Goal: Use online tool/utility: Utilize a website feature to perform a specific function

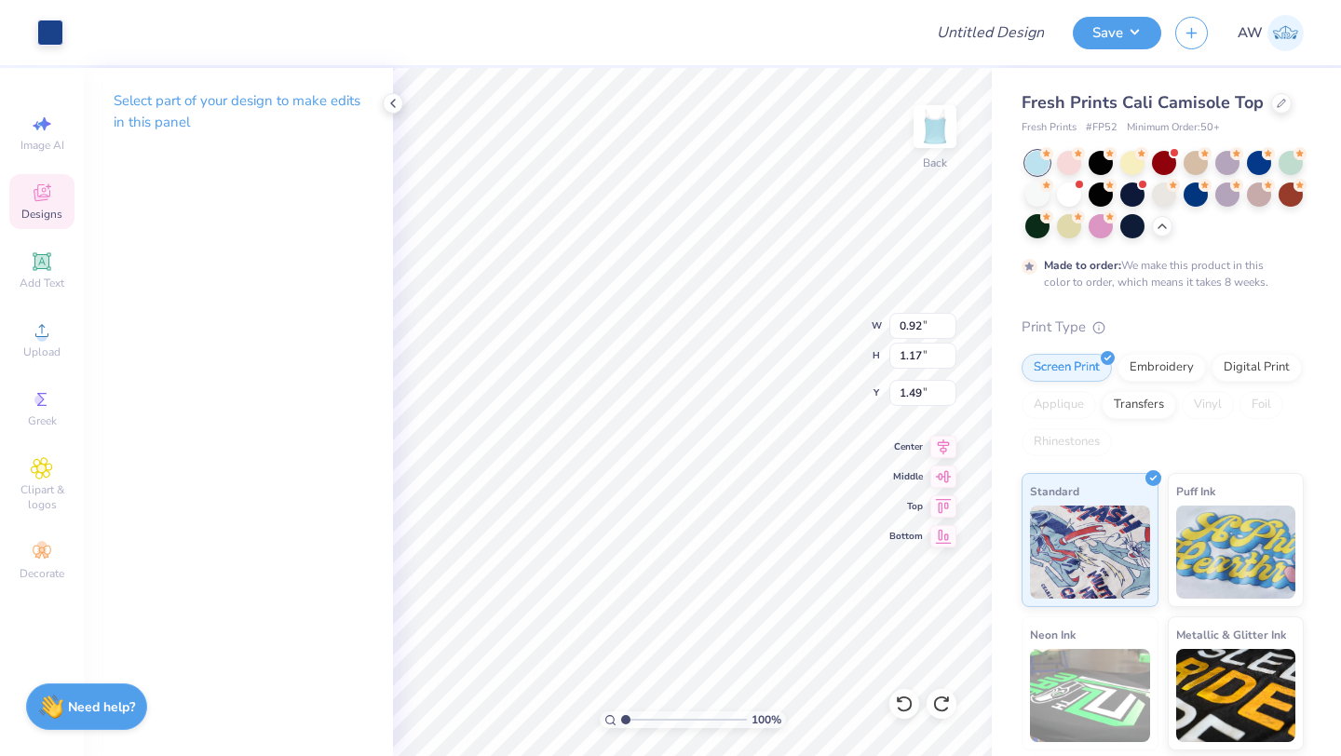
type input "0.92"
type input "1.17"
type input "8.48"
type input "0.56"
type input "0.47"
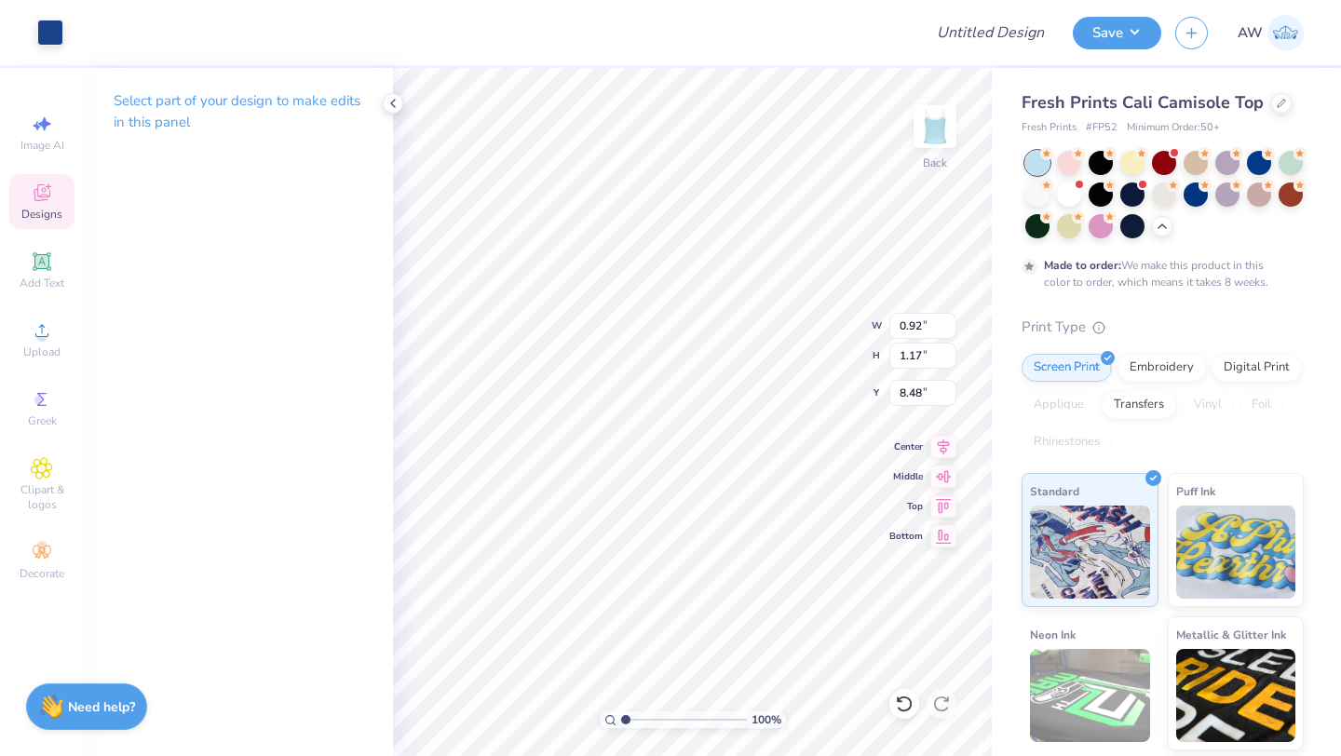
type input "6.53"
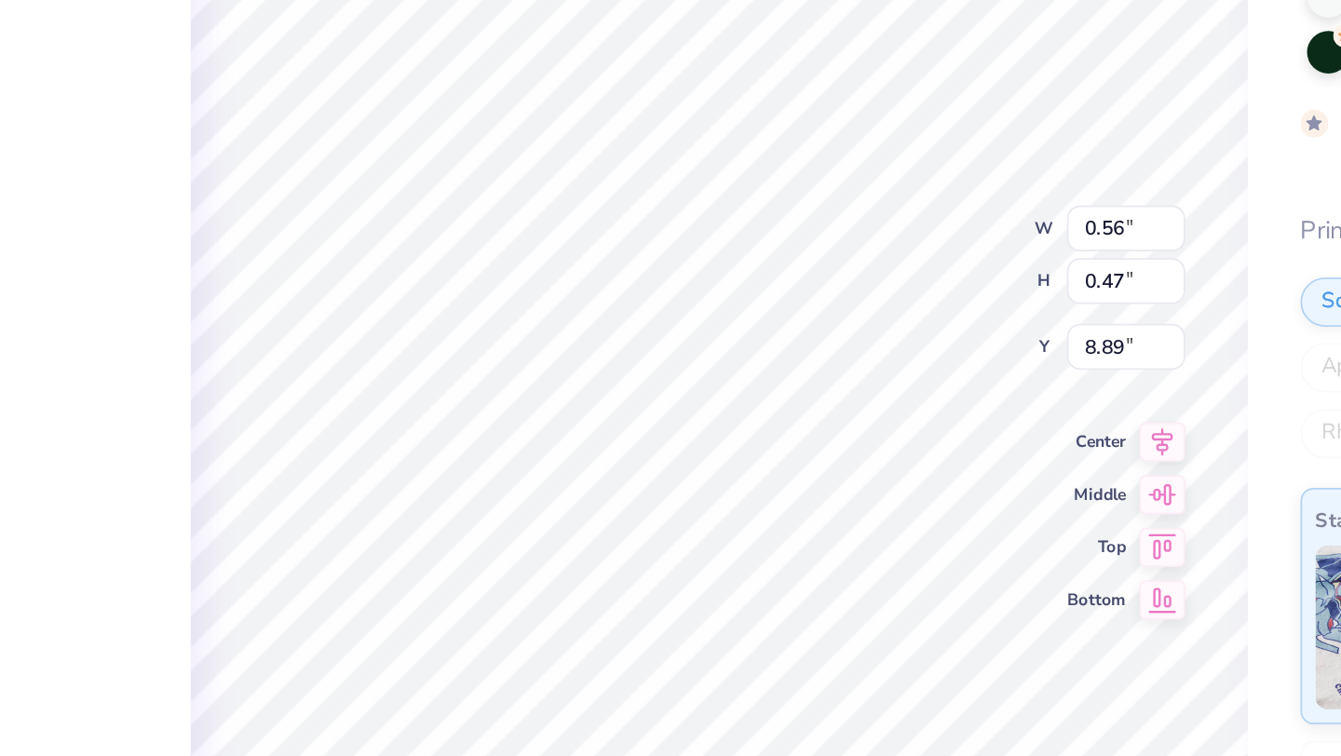
type input "8.89"
type input "1.00"
type input "0.84"
type input "8.70"
type input "1.52"
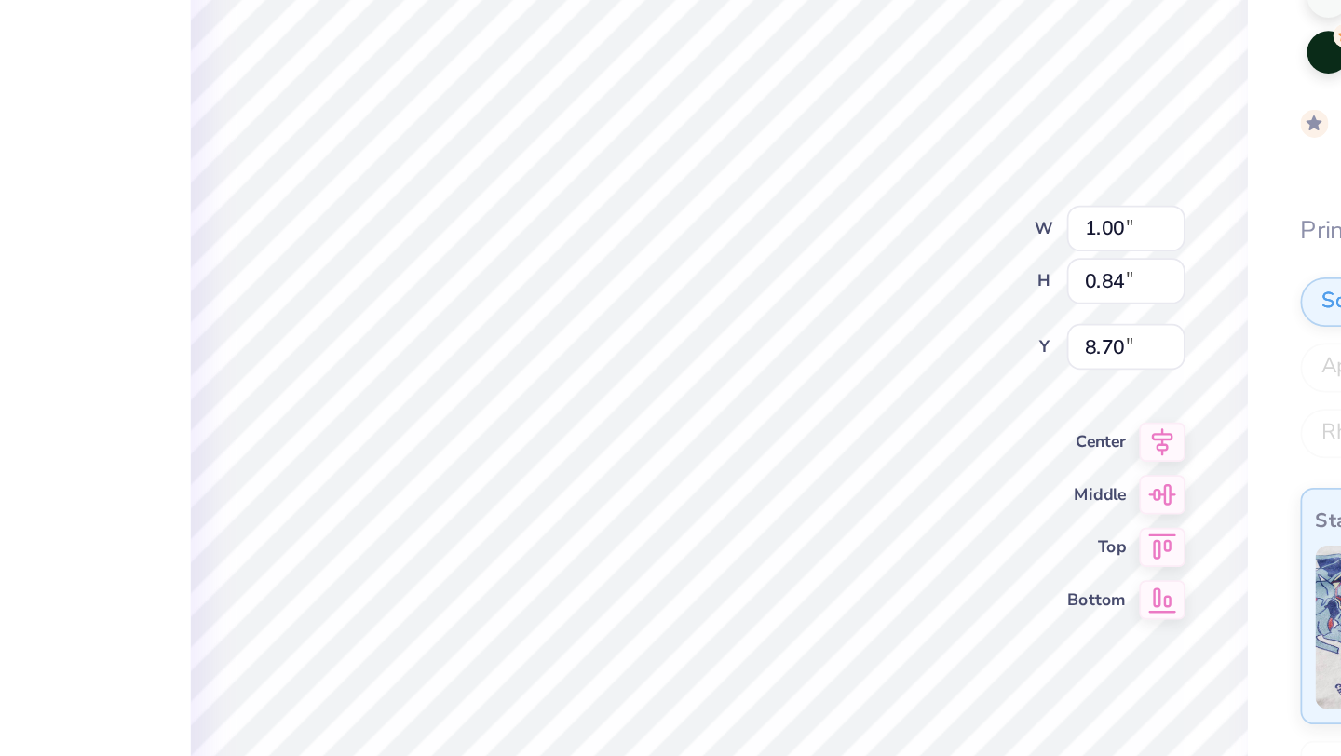
type input "1.25"
type input "6.17"
type input "1.06"
type input "0.87"
type input "6.56"
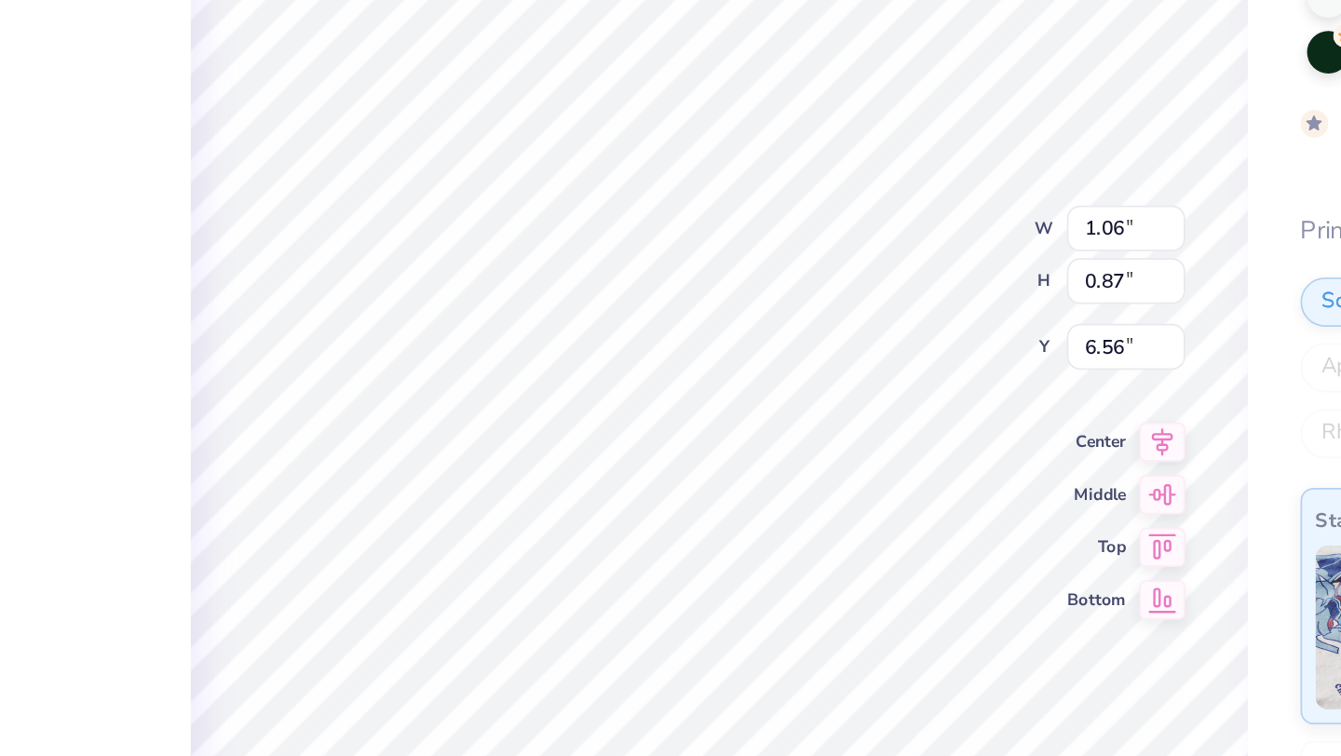
type input "0.78"
type input "0.64"
type input "6.68"
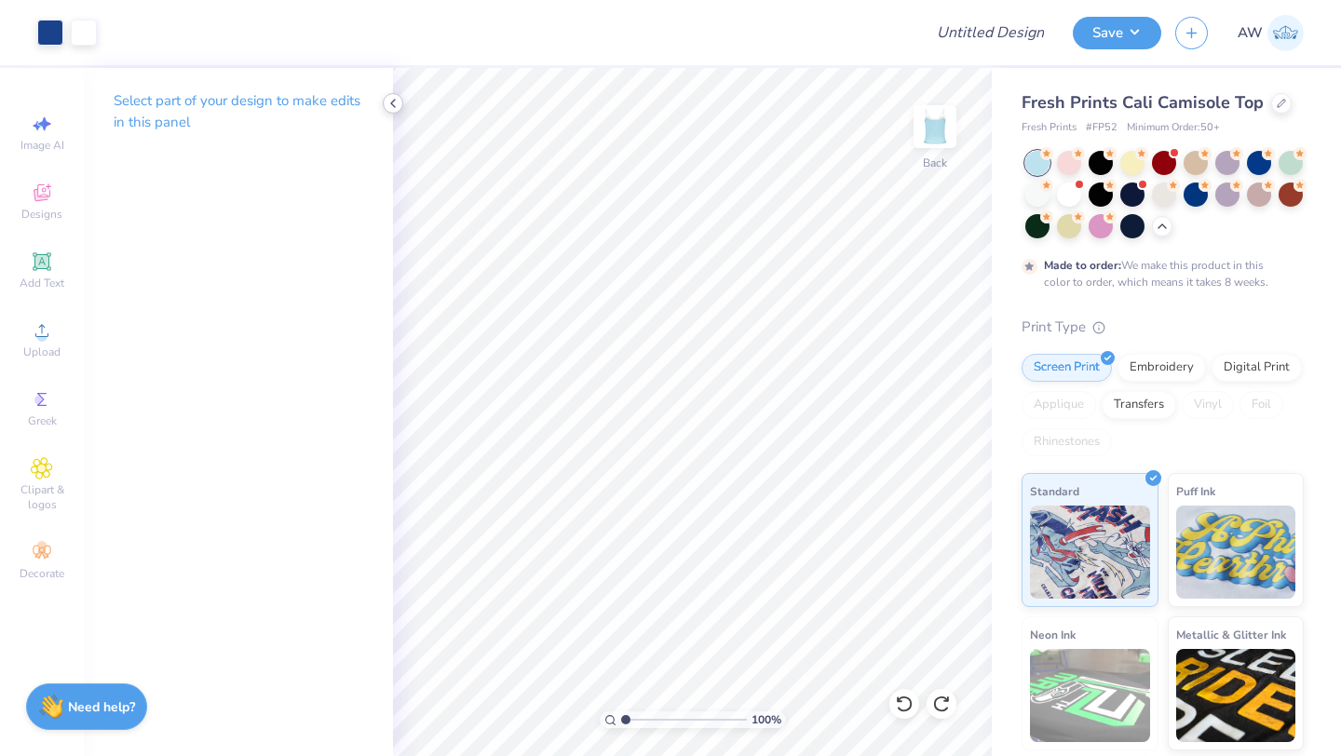
click at [393, 97] on icon at bounding box center [393, 103] width 15 height 15
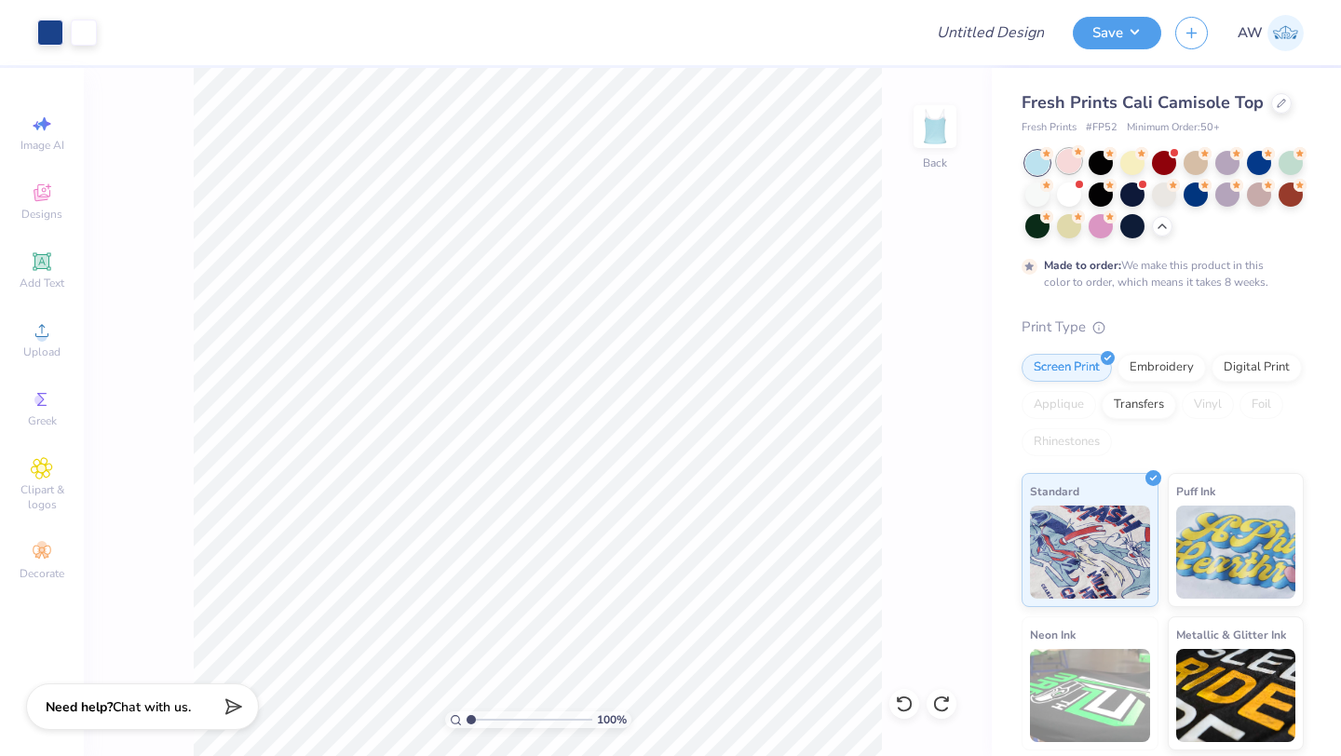
click at [1075, 157] on icon at bounding box center [1078, 151] width 13 height 13
click at [1040, 163] on div at bounding box center [1037, 163] width 24 height 24
click at [1038, 161] on div at bounding box center [1037, 163] width 24 height 24
click at [1069, 162] on div at bounding box center [1069, 161] width 24 height 24
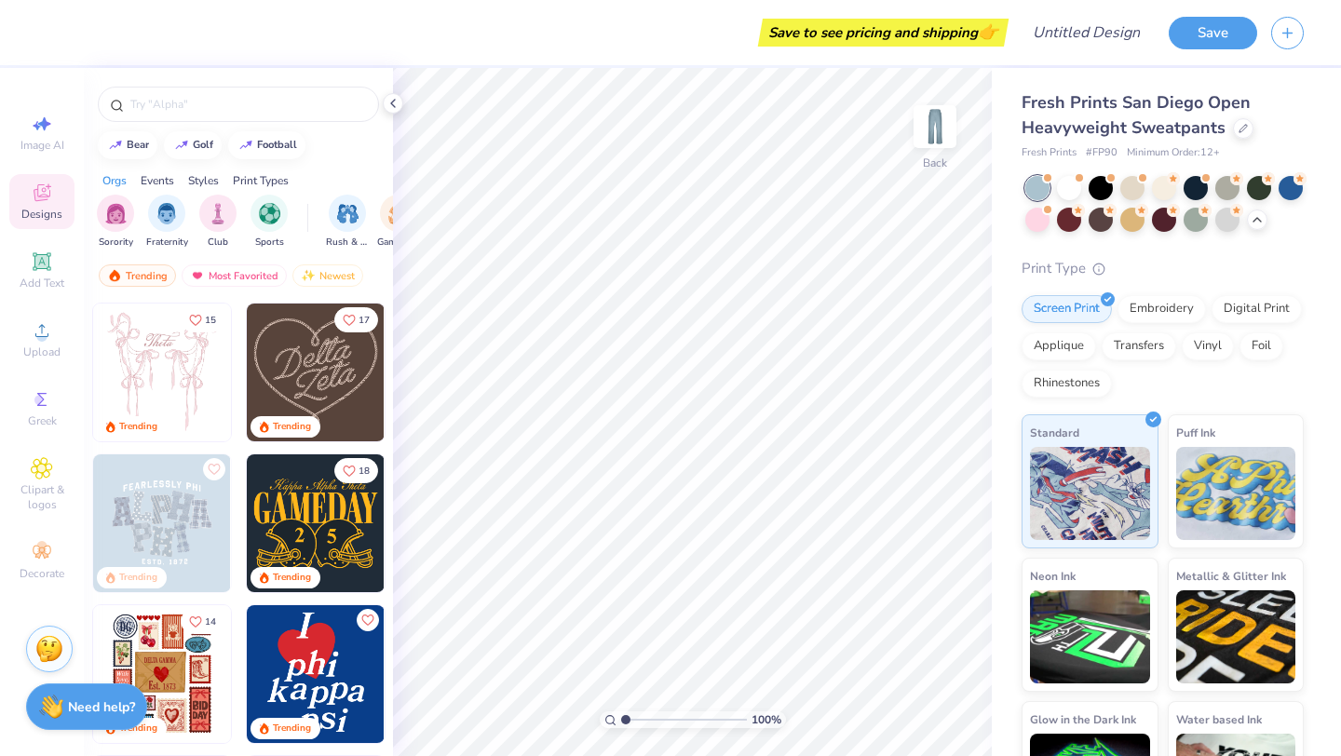
scroll to position [154, 0]
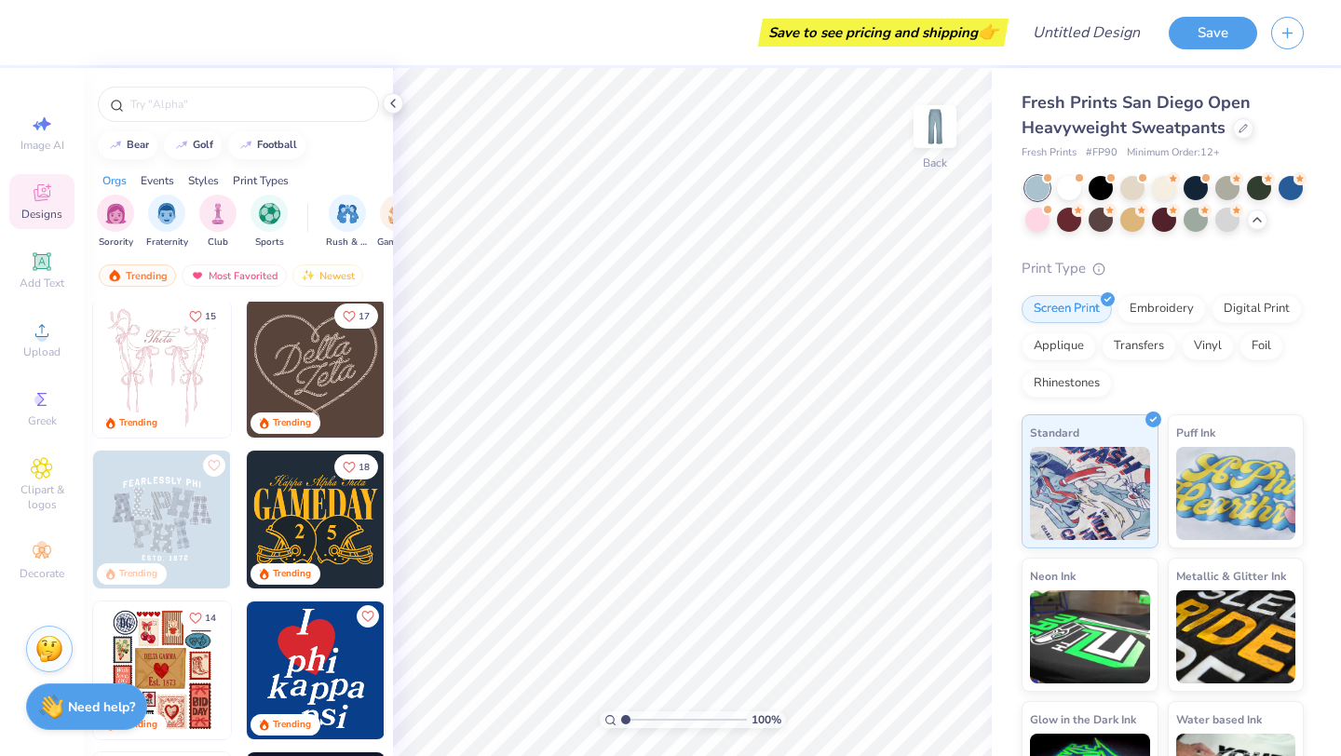
click at [333, 643] on img at bounding box center [316, 671] width 138 height 138
type input "3.59"
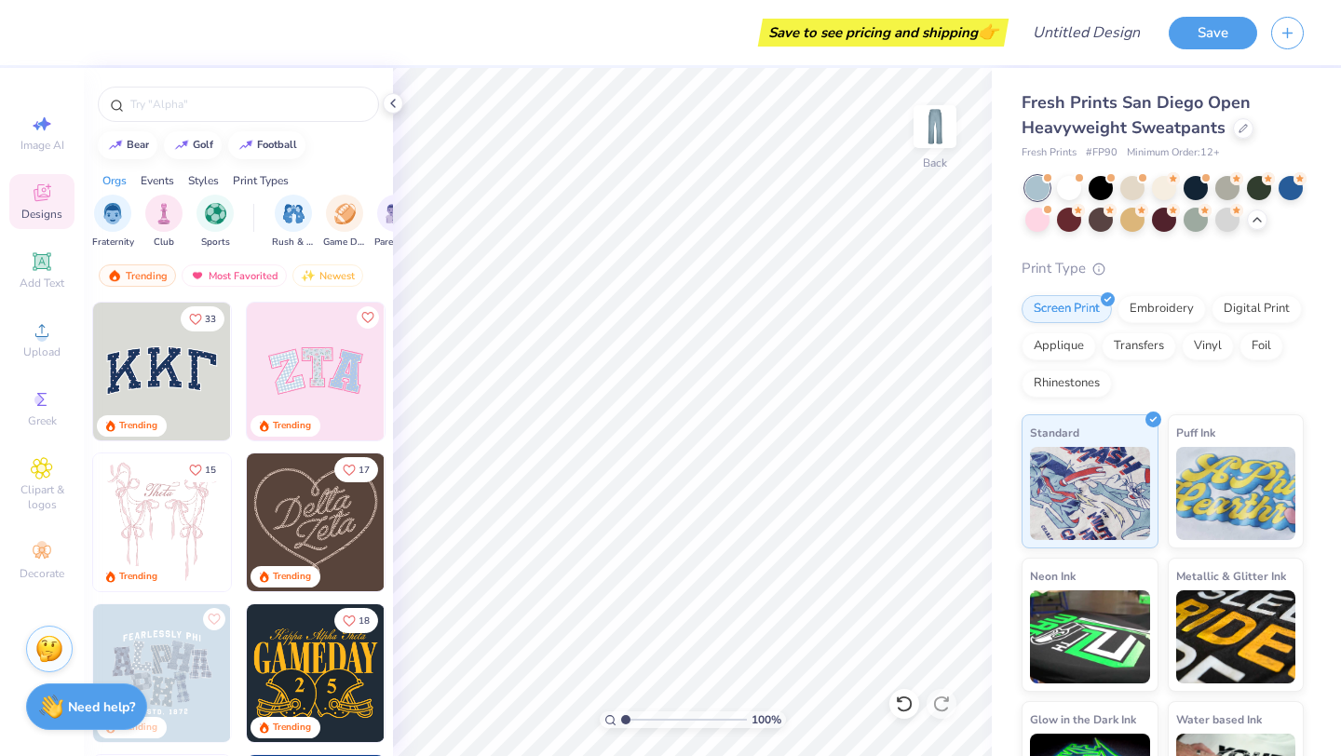
scroll to position [0, 56]
click at [158, 224] on div "filter for Club" at bounding box center [161, 211] width 37 height 37
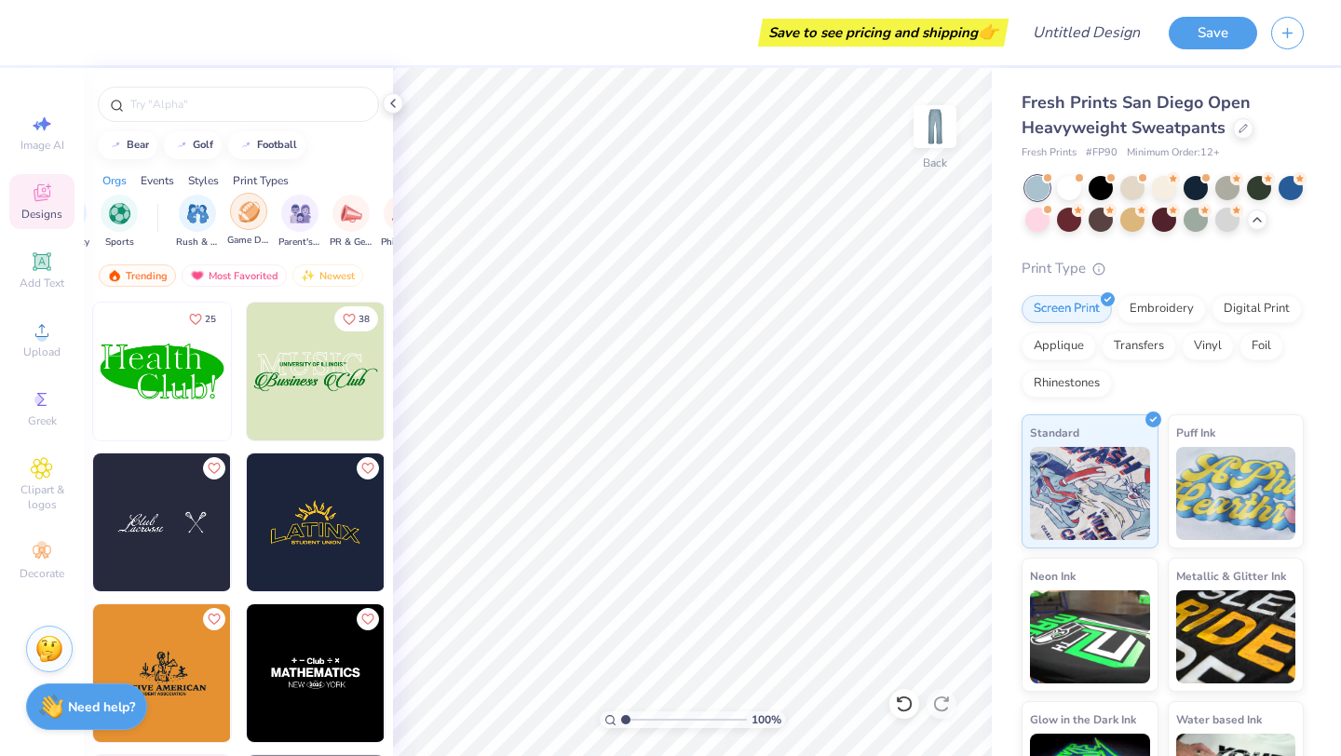
scroll to position [0, 279]
click at [223, 217] on img "filter for PR & General" at bounding box center [221, 211] width 21 height 21
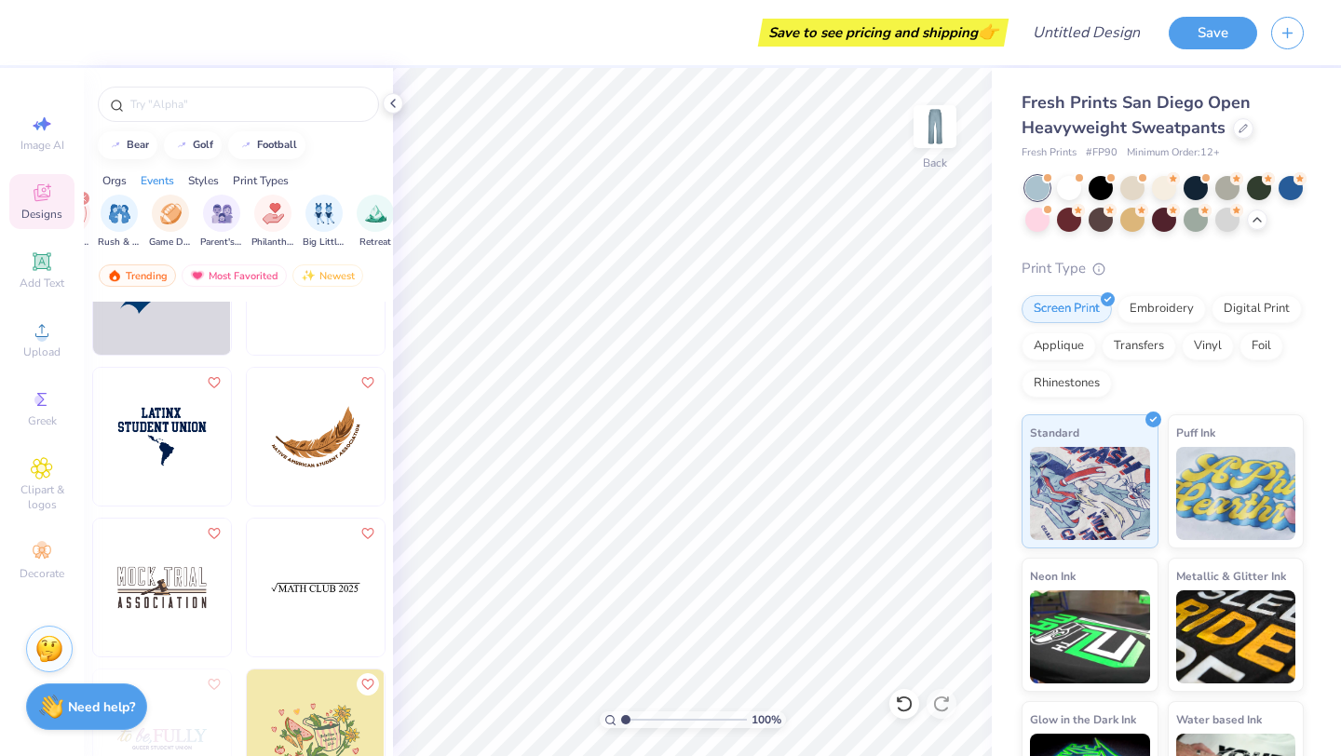
scroll to position [3654, 0]
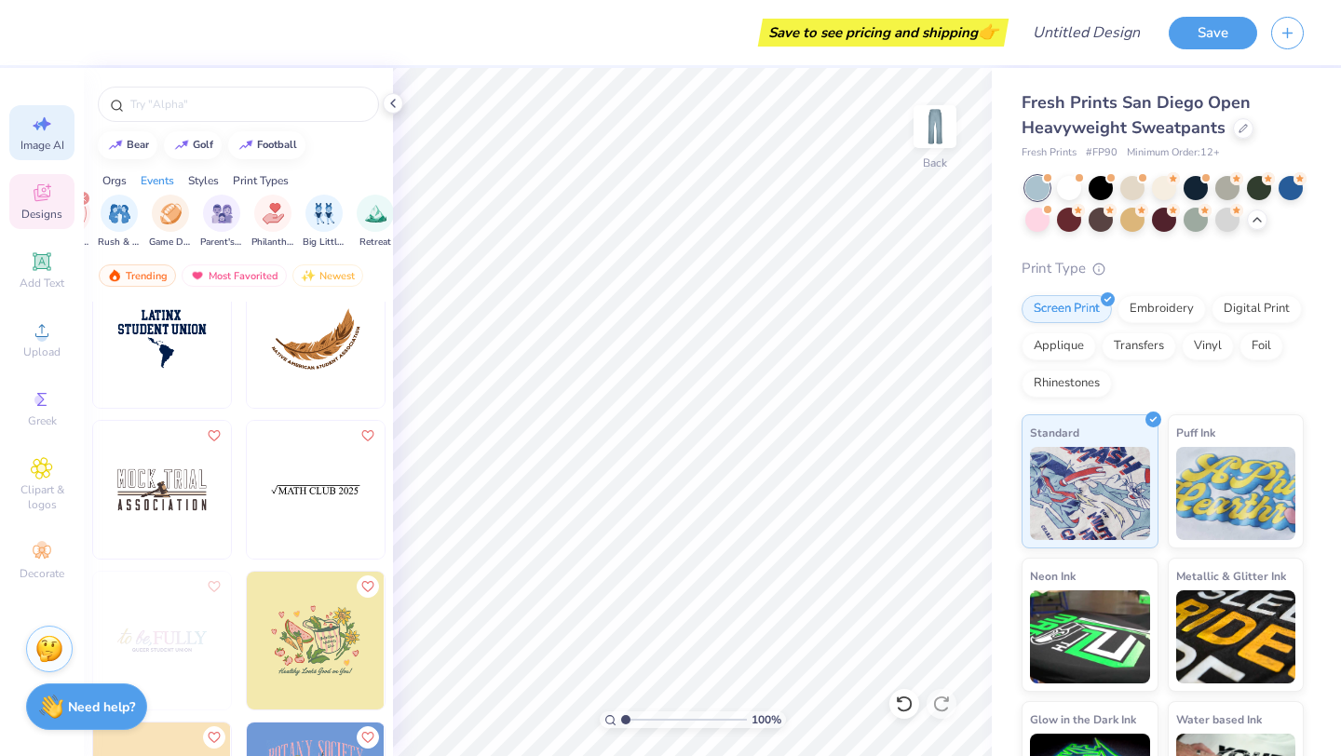
click at [44, 139] on span "Image AI" at bounding box center [42, 145] width 44 height 15
select select "4"
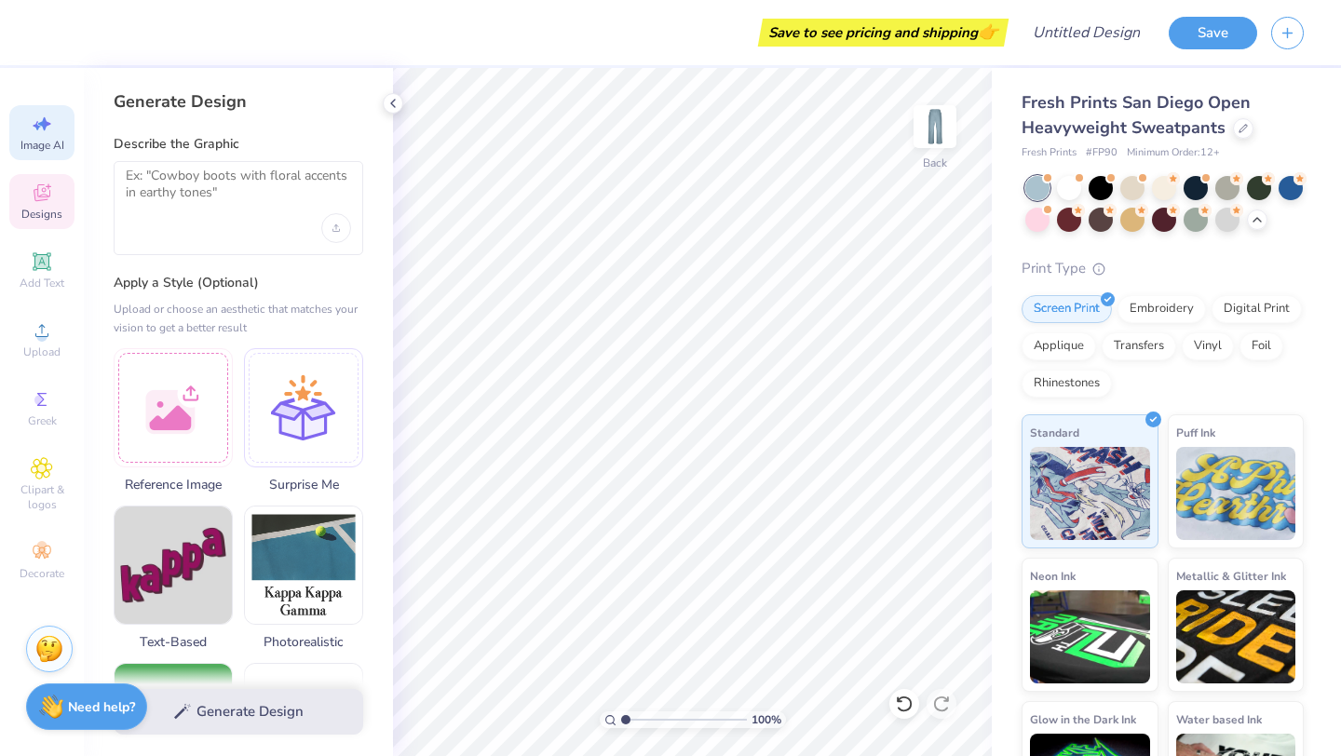
click at [42, 197] on icon at bounding box center [41, 195] width 15 height 12
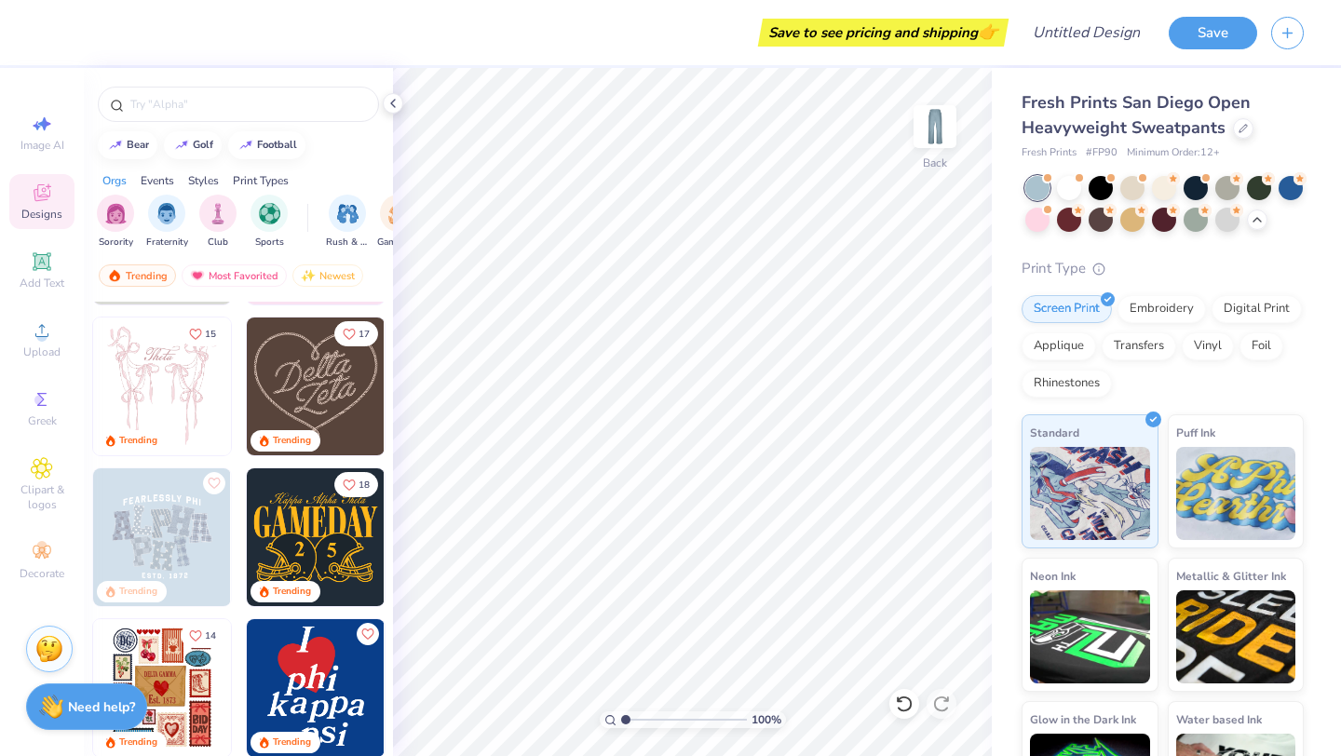
scroll to position [157, 0]
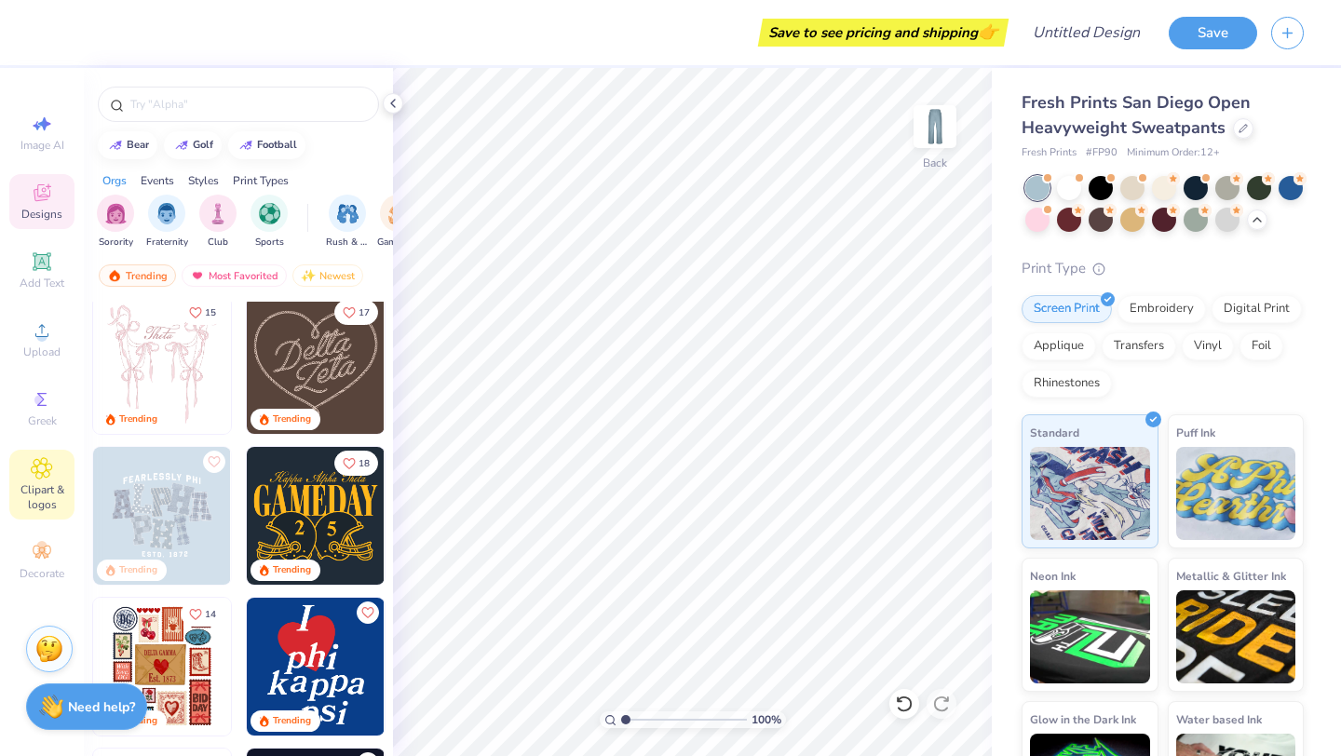
click at [25, 478] on div "Clipart & logos" at bounding box center [41, 485] width 65 height 70
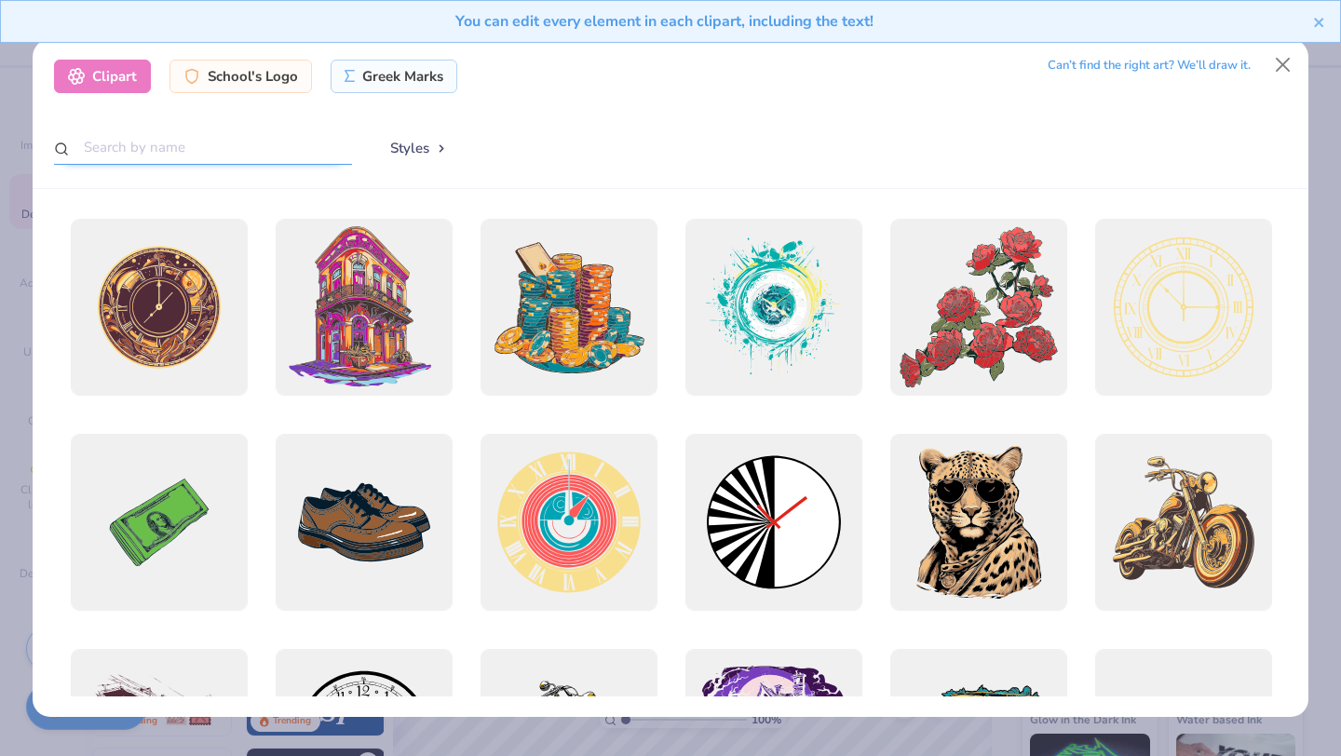
click at [225, 154] on input "text" at bounding box center [203, 147] width 298 height 34
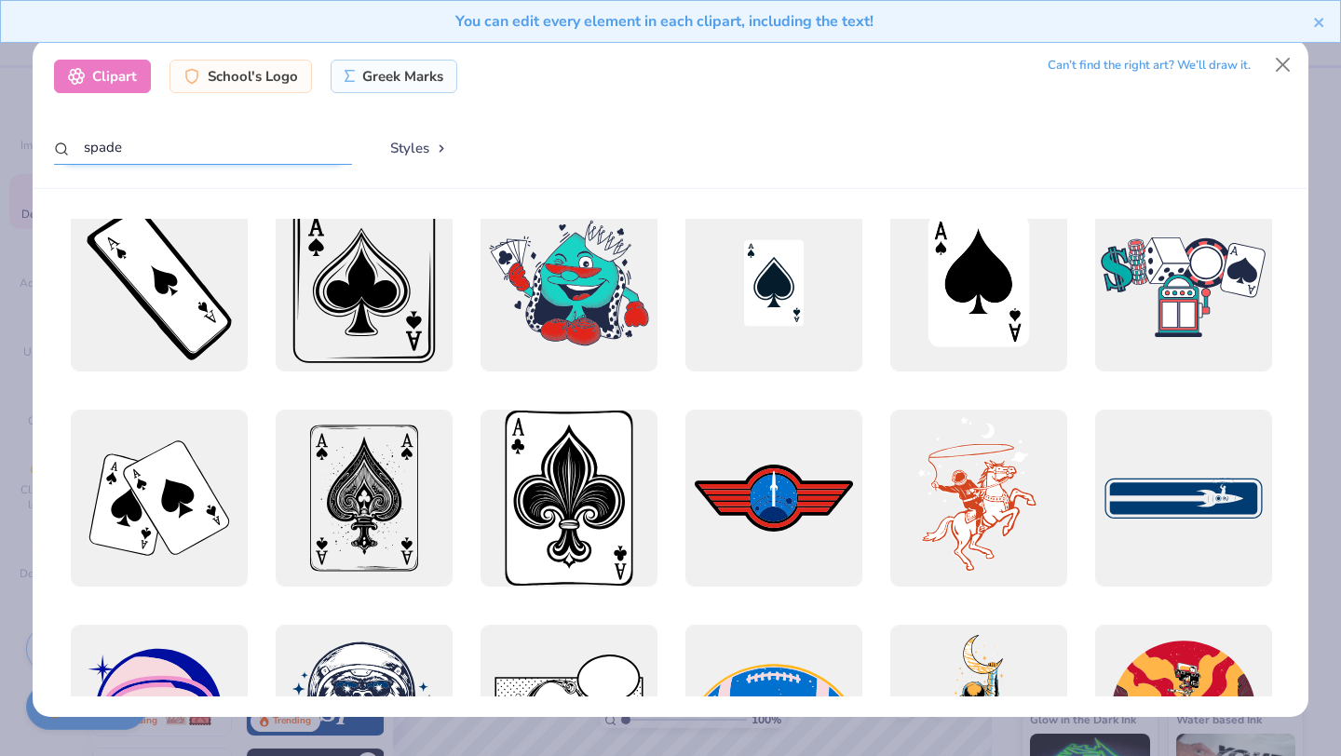
scroll to position [0, 0]
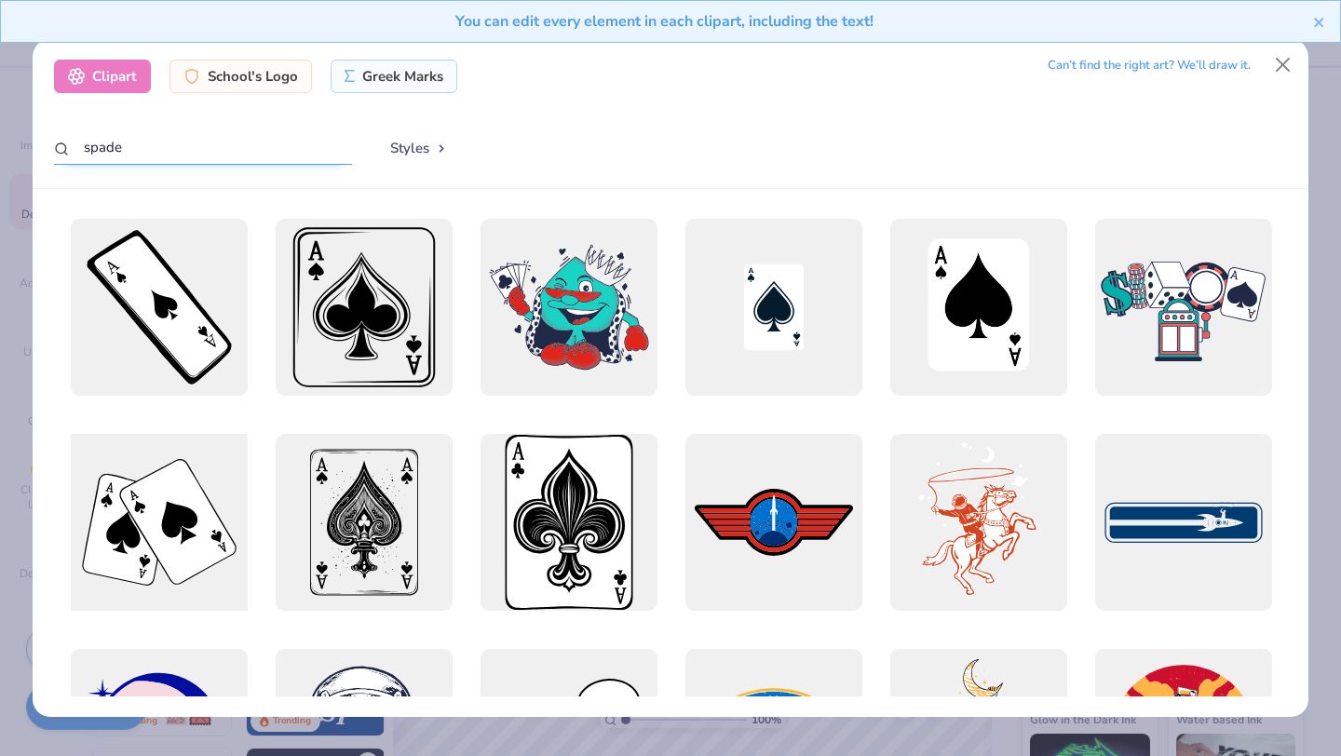
type input "spade"
click at [164, 561] on div at bounding box center [158, 523] width 195 height 195
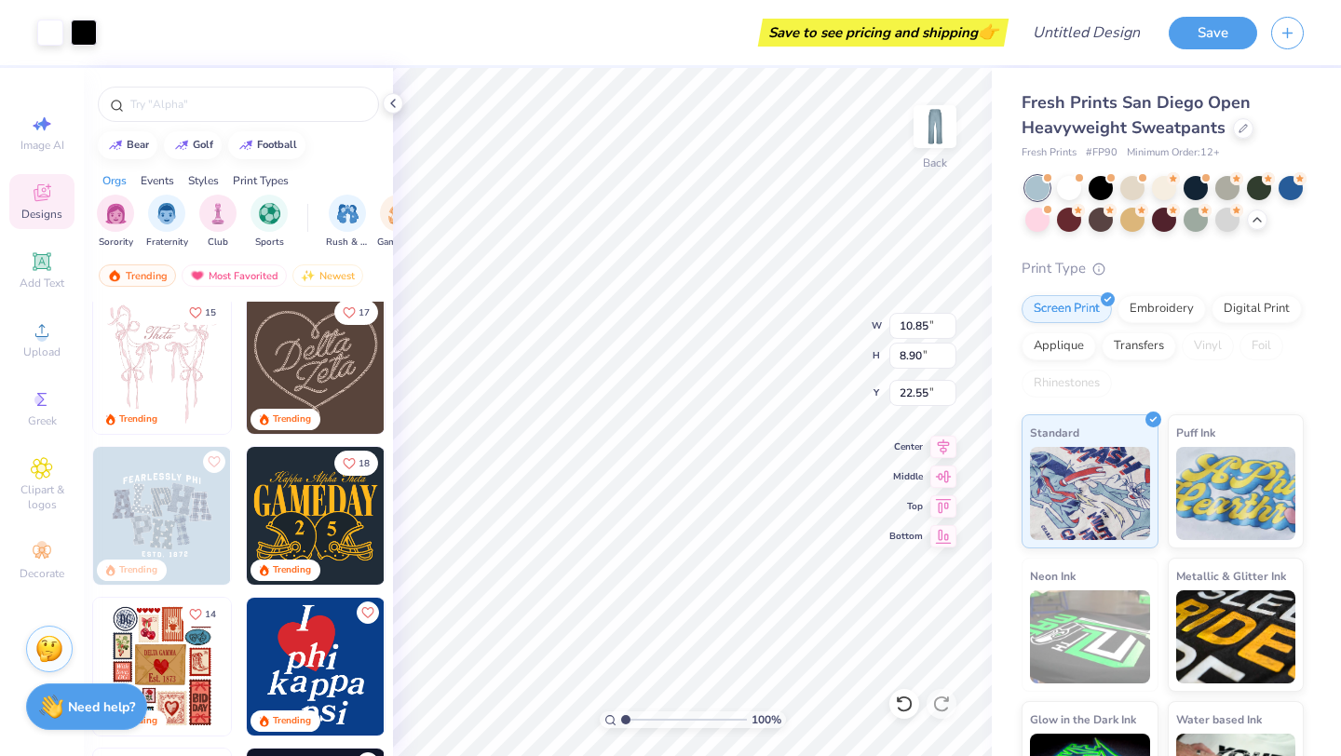
type input "5.12"
type input "4.21"
type input "5.80"
type input "4.51"
type input "3.70"
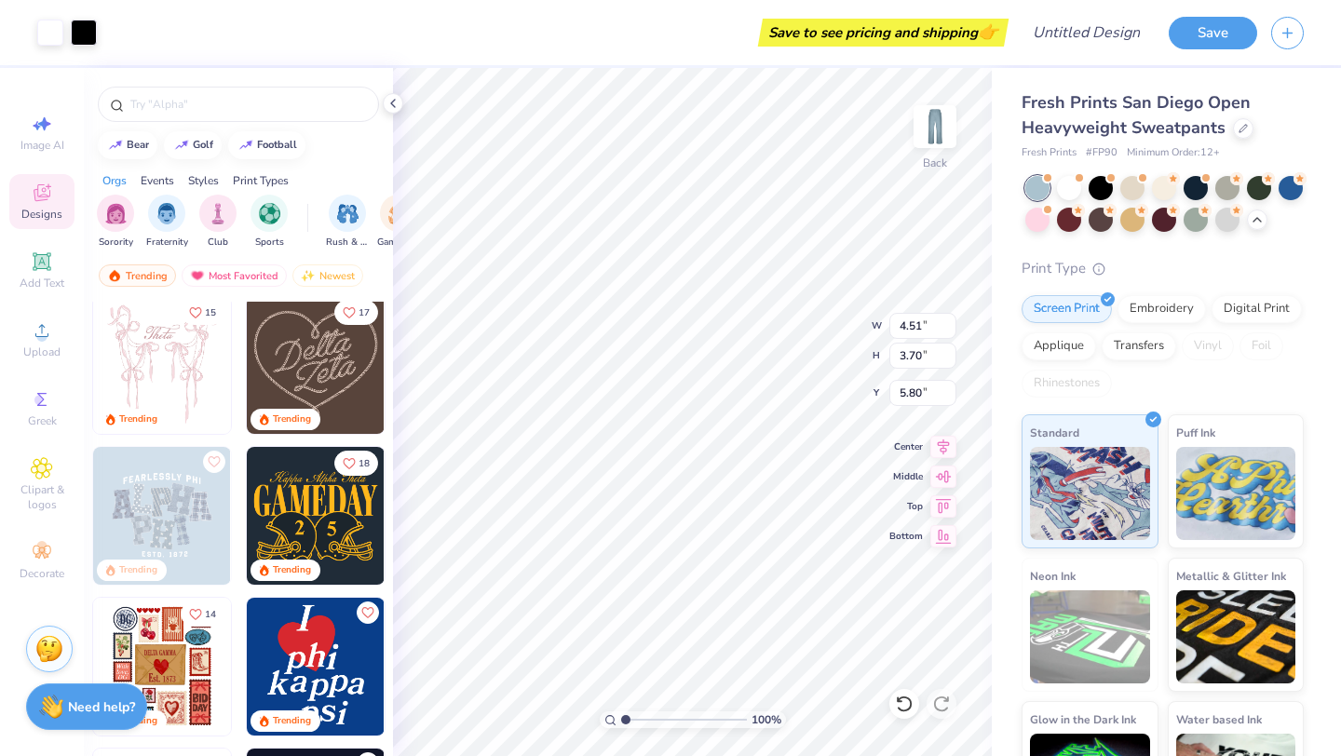
type input "6.17"
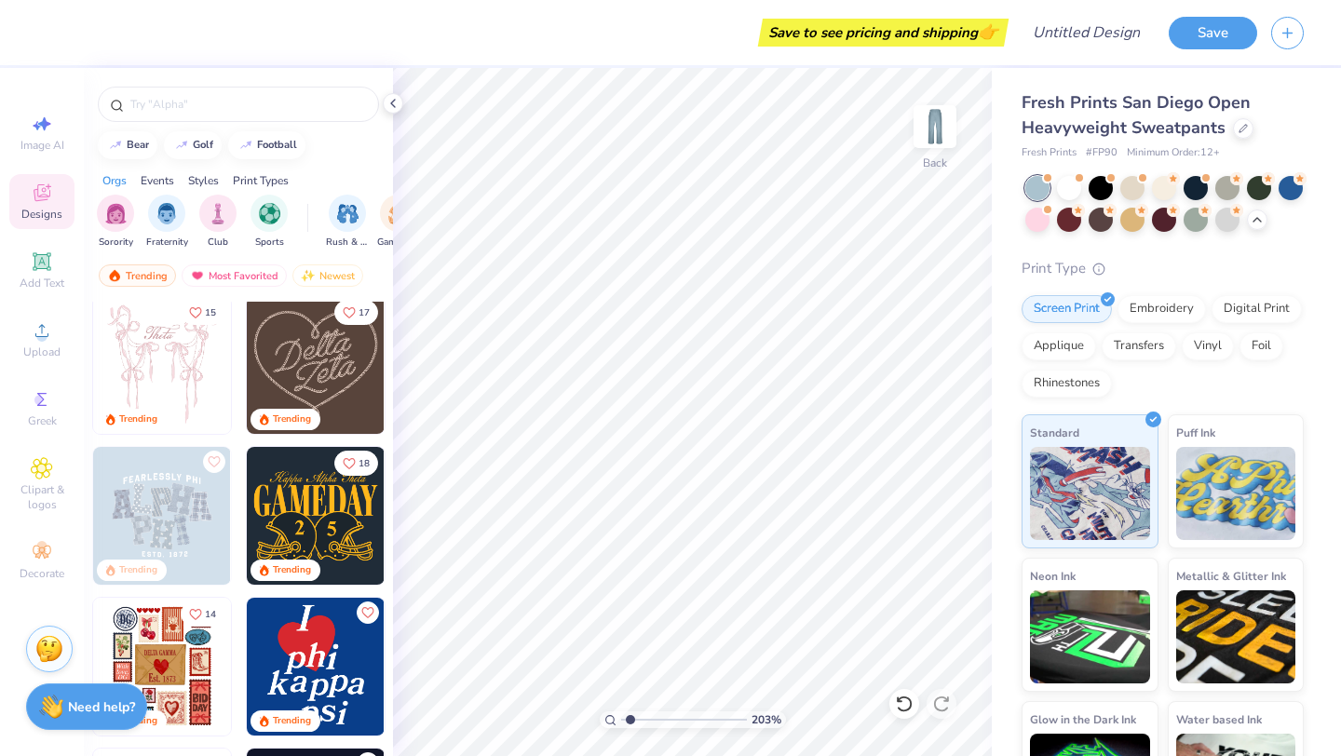
type input "1"
drag, startPoint x: 624, startPoint y: 720, endPoint x: 580, endPoint y: 711, distance: 44.8
click at [621, 712] on input "range" at bounding box center [684, 720] width 126 height 17
click at [951, 125] on img at bounding box center [935, 126] width 75 height 75
click at [952, 125] on img at bounding box center [935, 126] width 75 height 75
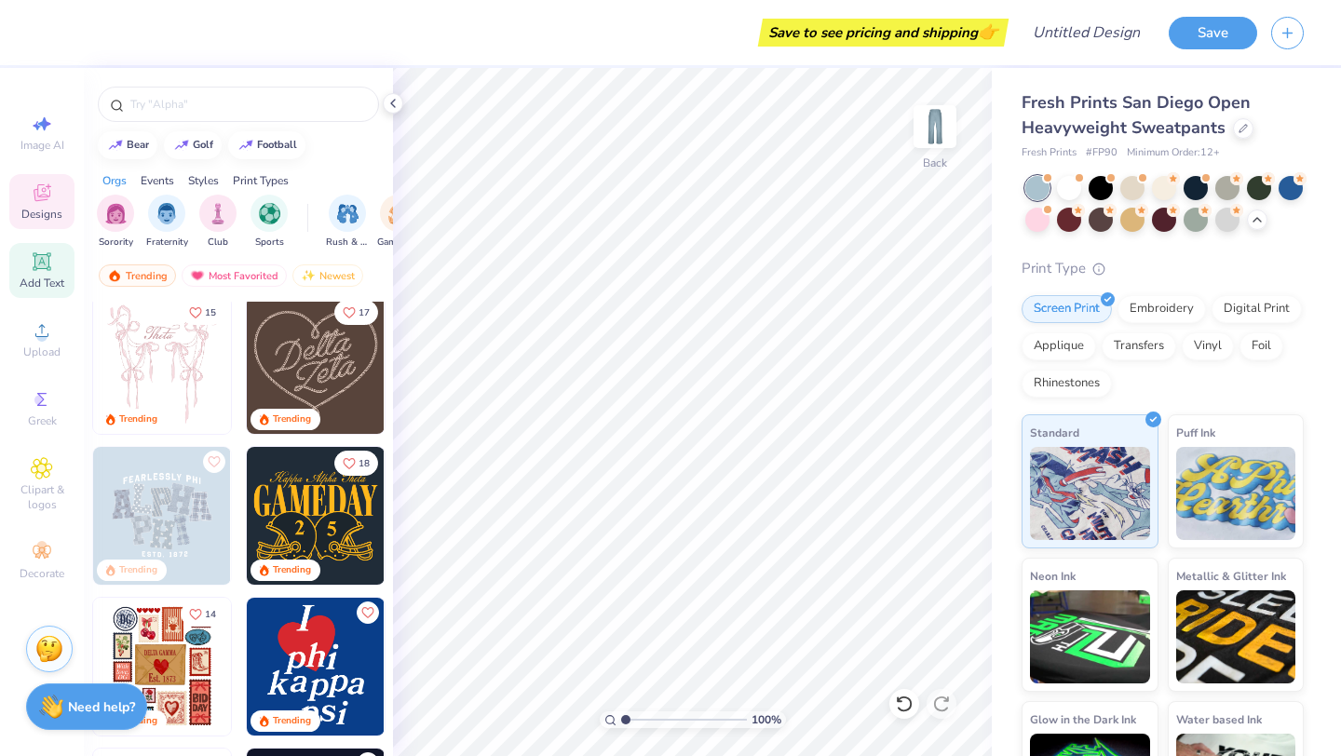
click at [47, 254] on icon at bounding box center [42, 261] width 18 height 18
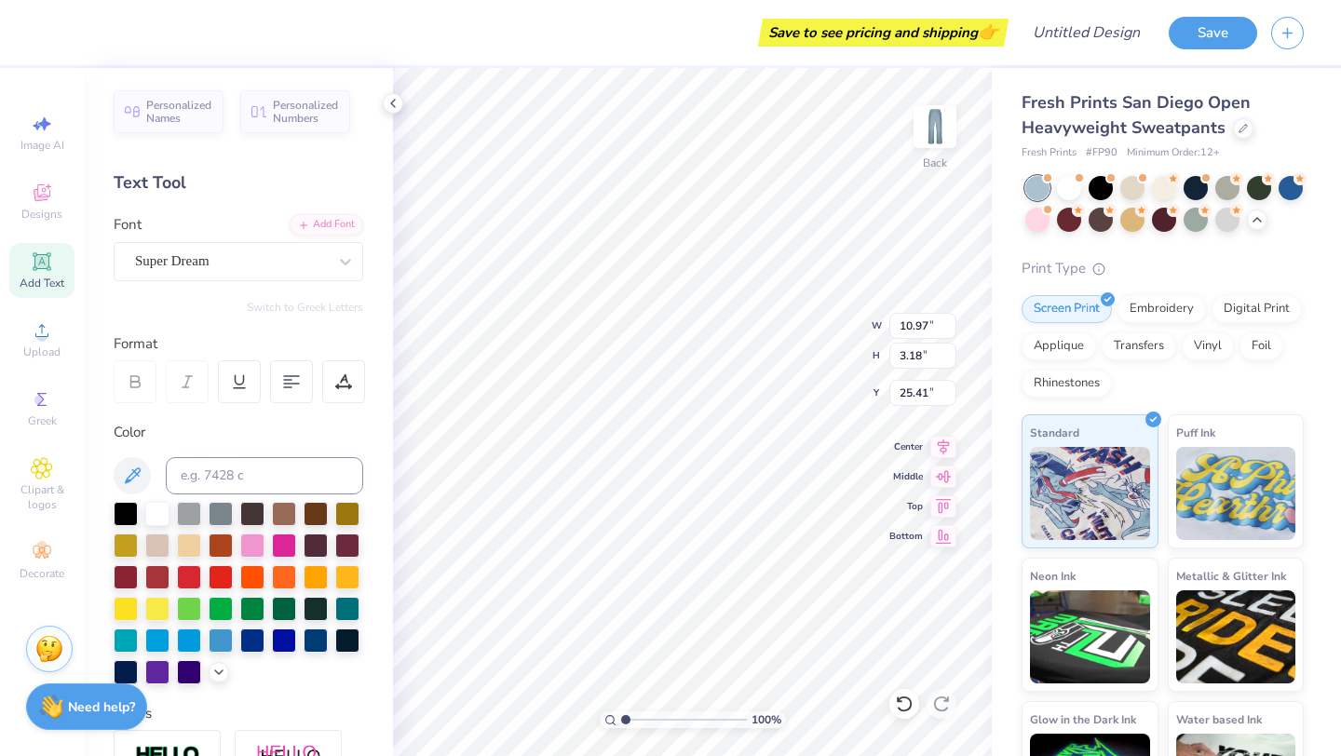
type textarea "a"
type textarea "Assorted Aces"
click at [288, 646] on div at bounding box center [284, 639] width 24 height 24
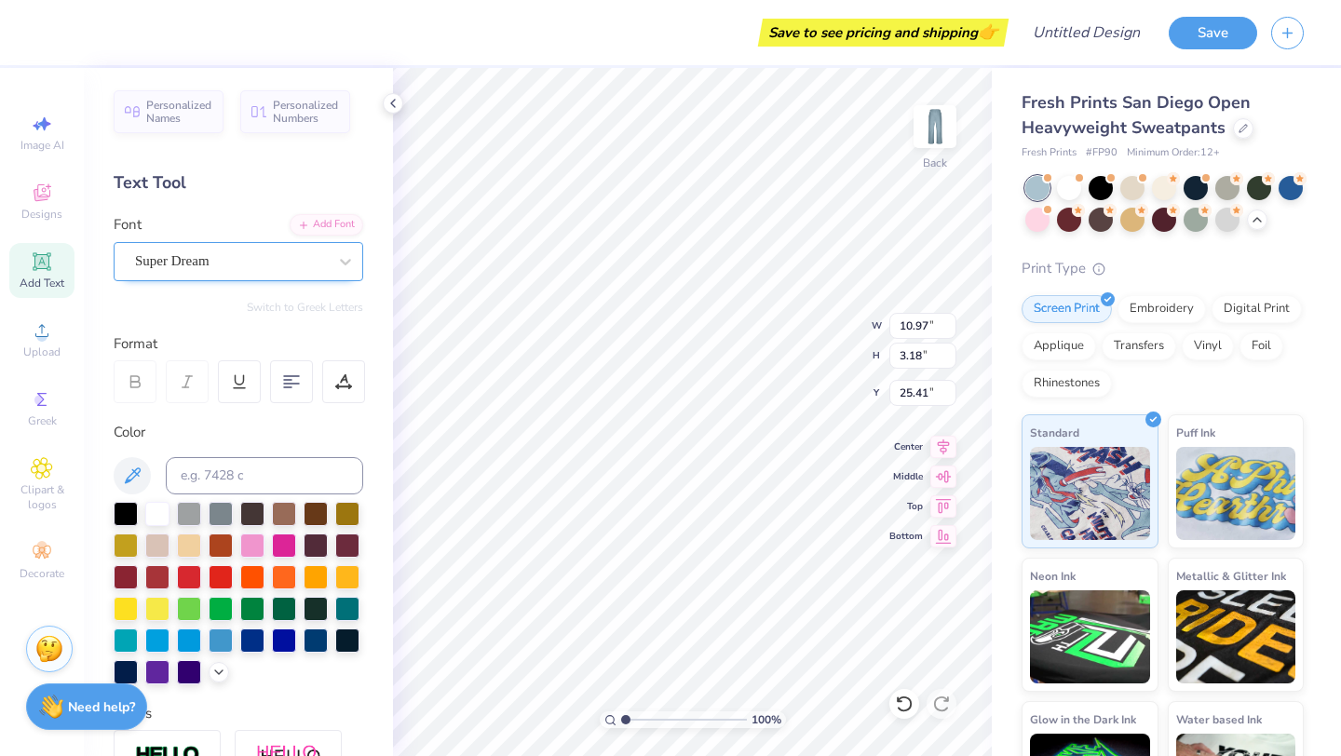
click at [324, 262] on div "Super Dream" at bounding box center [231, 261] width 196 height 29
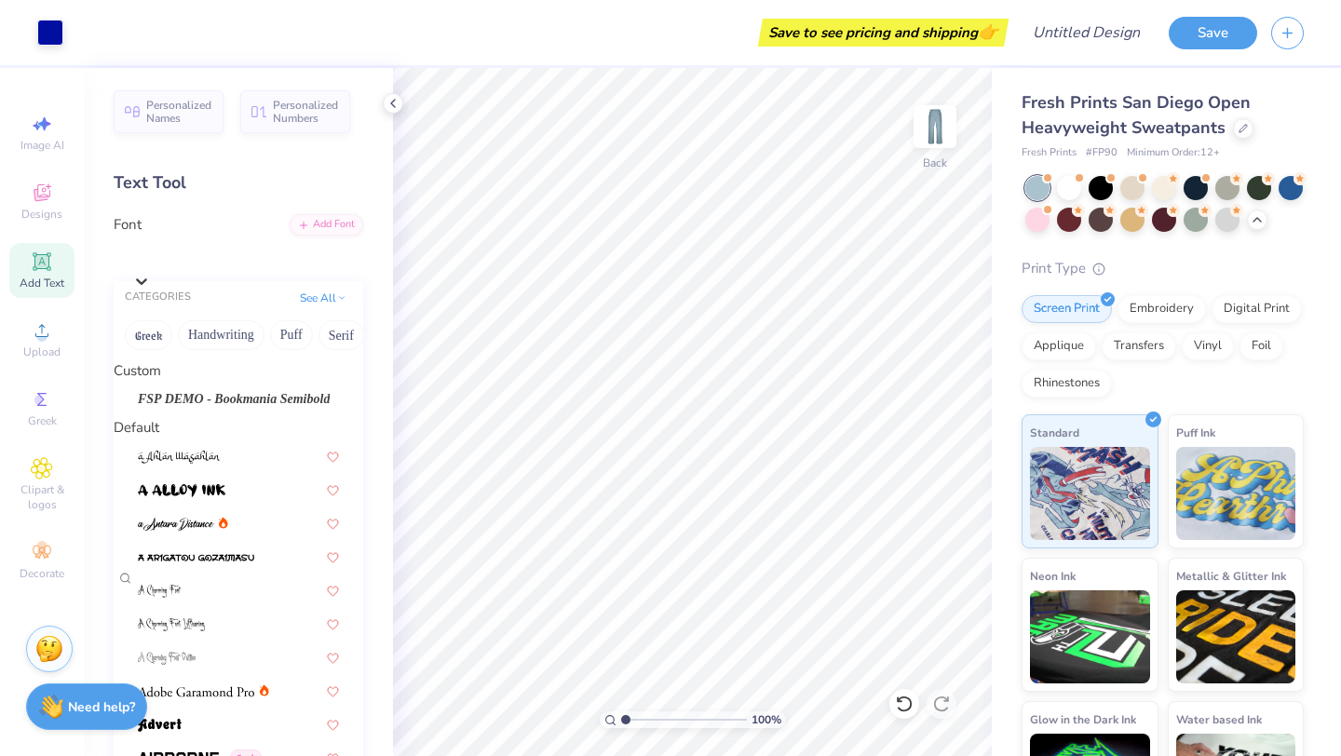
scroll to position [4559, 0]
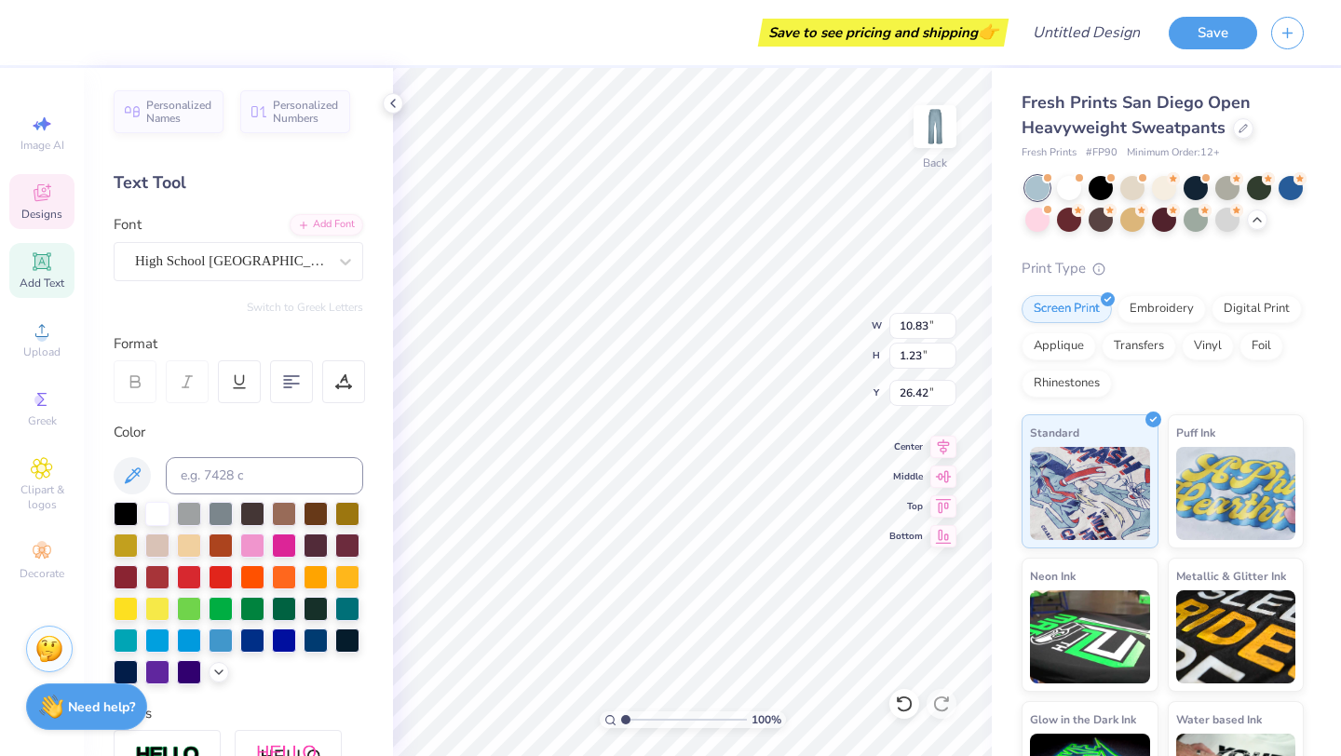
click at [48, 184] on icon at bounding box center [49, 186] width 6 height 6
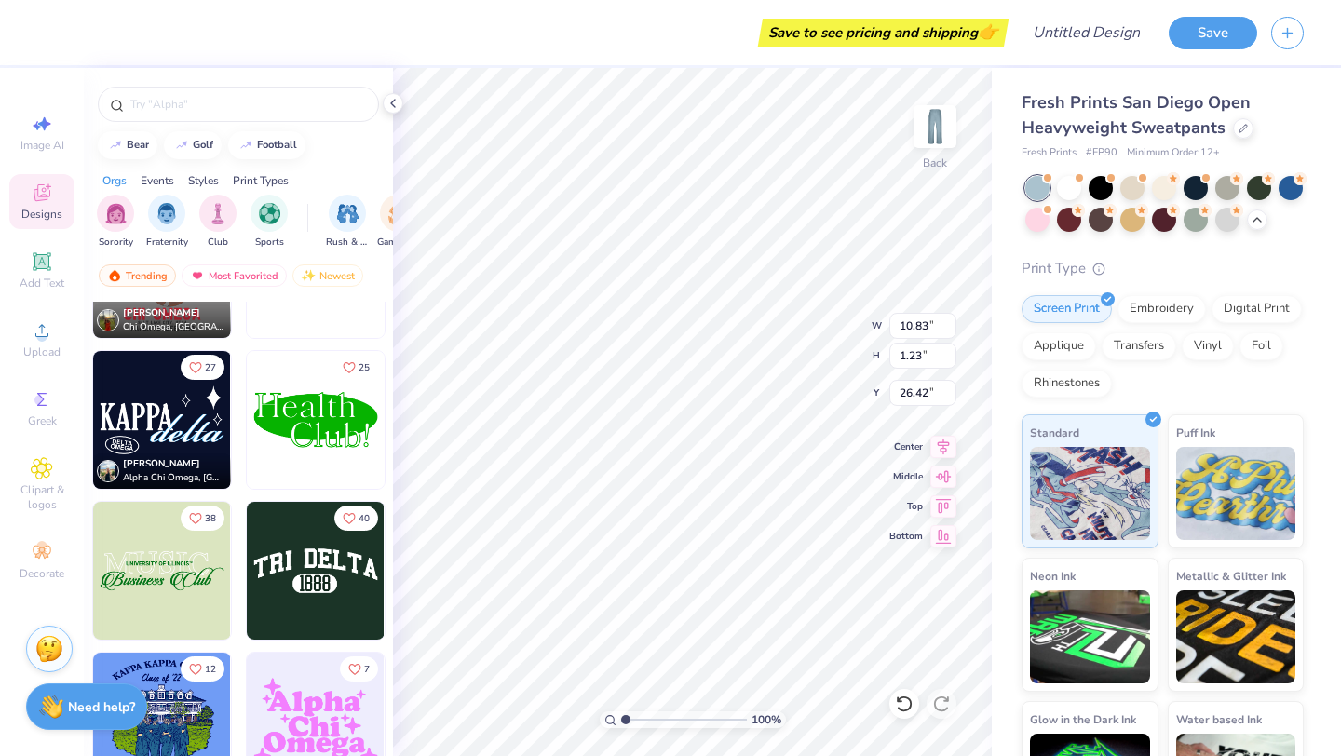
scroll to position [5888, 0]
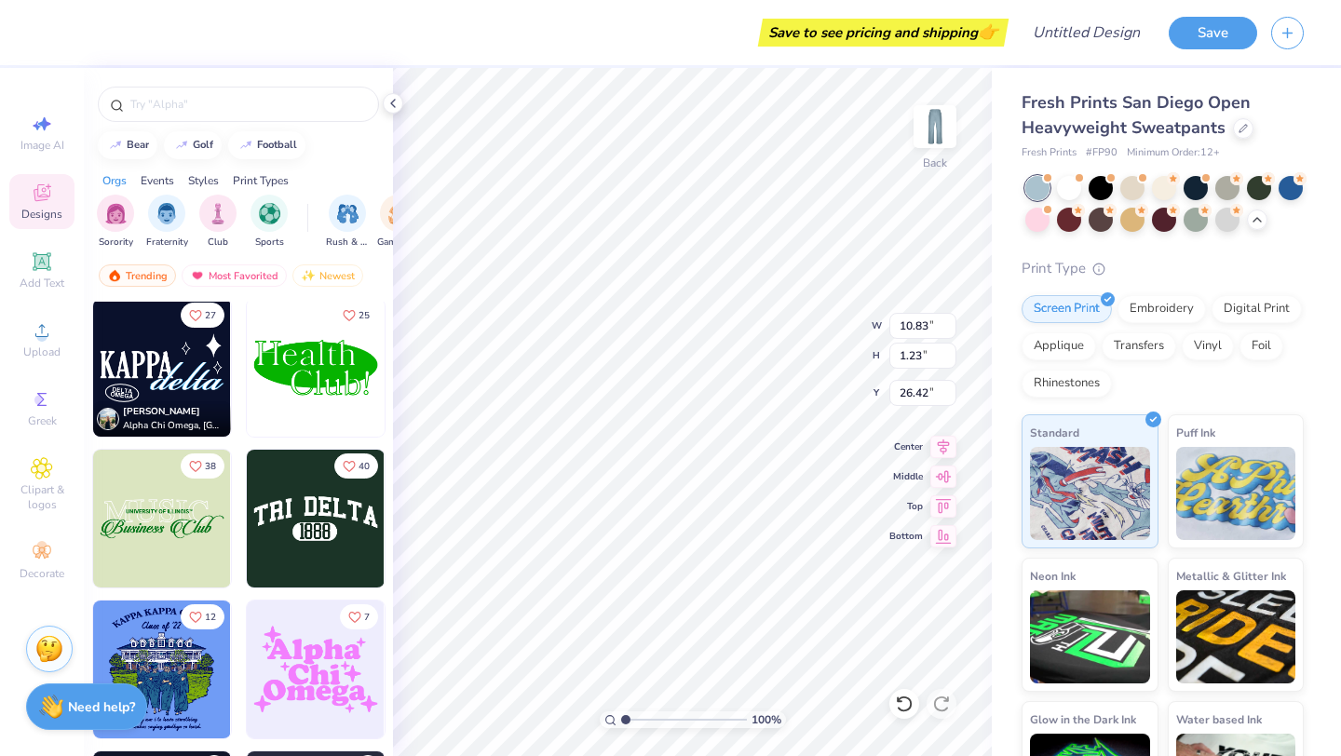
click at [200, 387] on img at bounding box center [162, 368] width 138 height 138
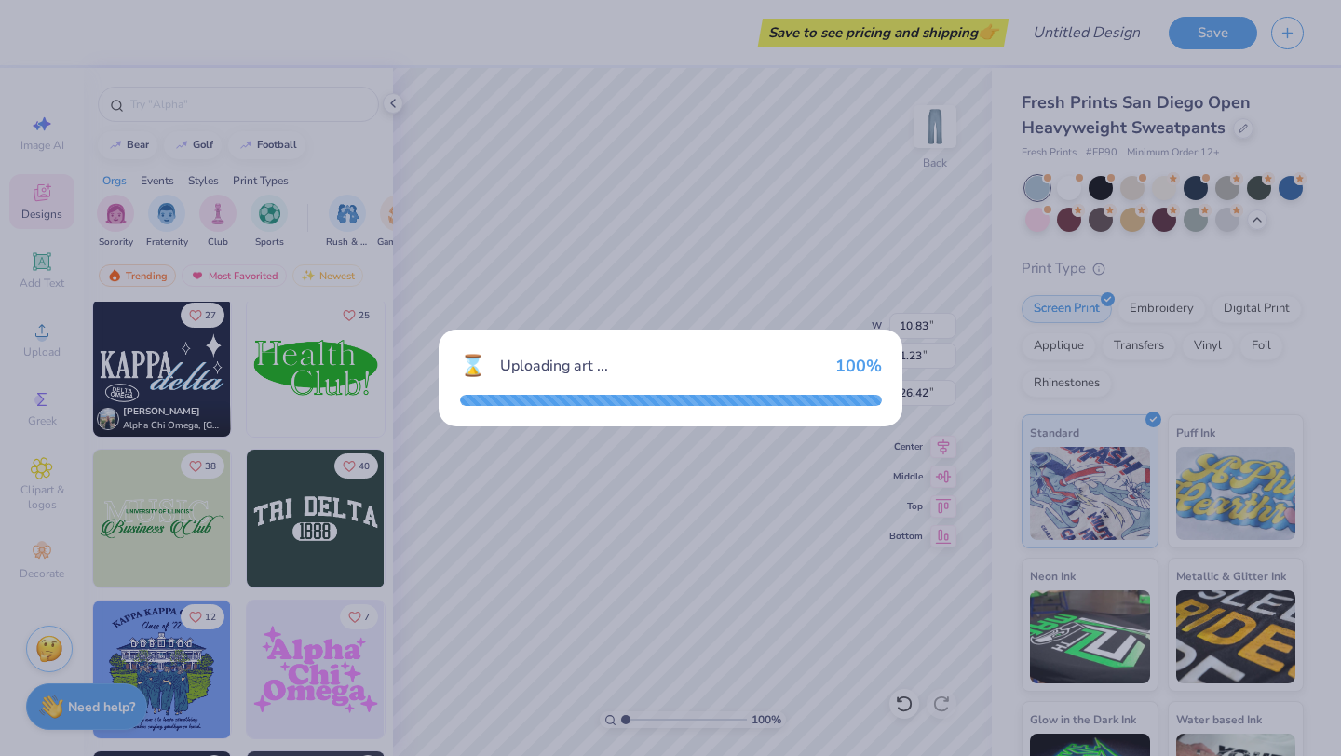
type input "10.85"
type input "6.02"
type input "23.99"
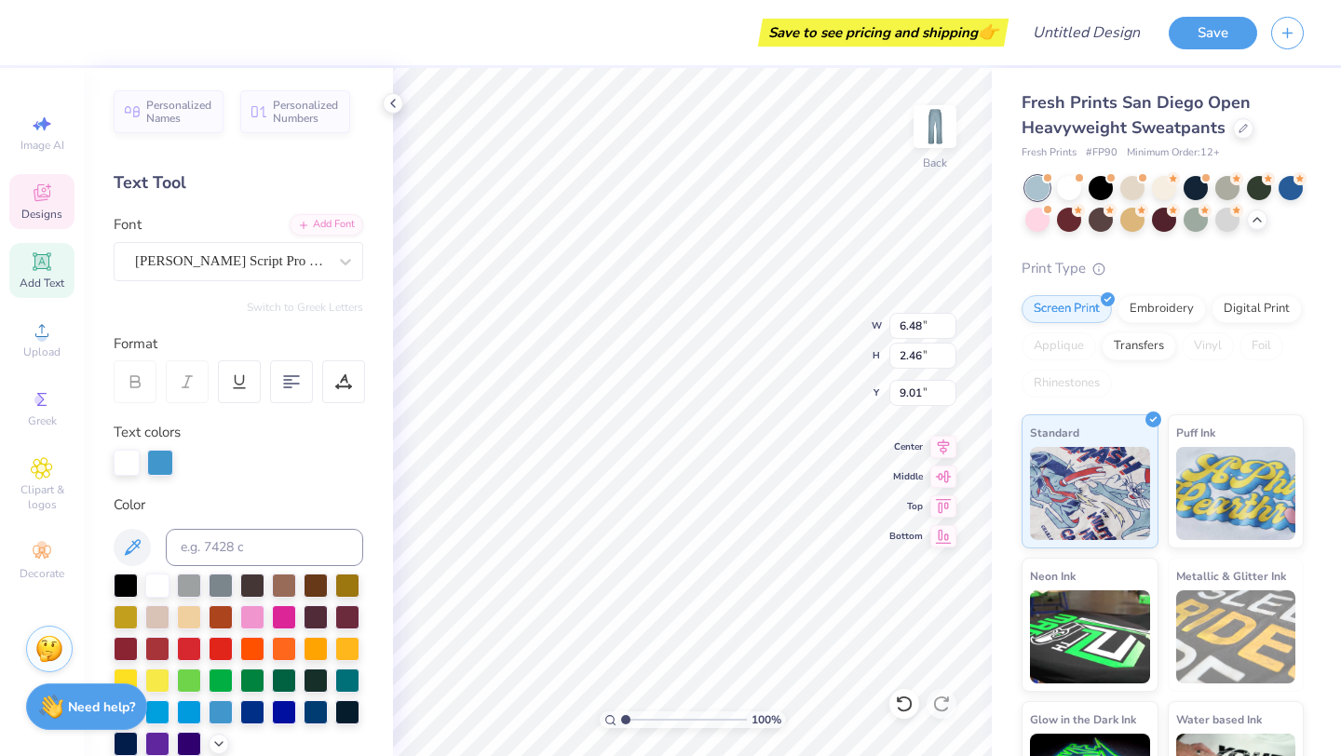
type input "9.01"
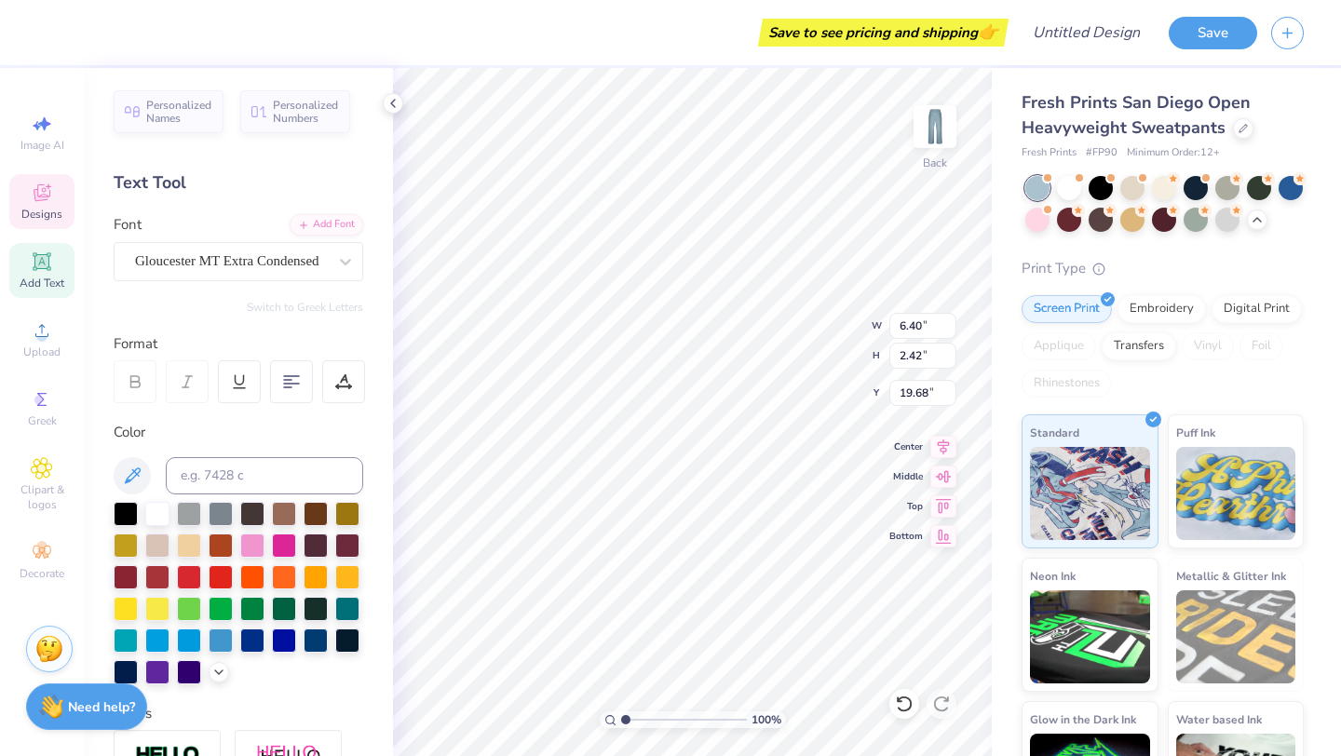
type input "19.68"
type textarea "P"
type textarea "Assorted Aces"
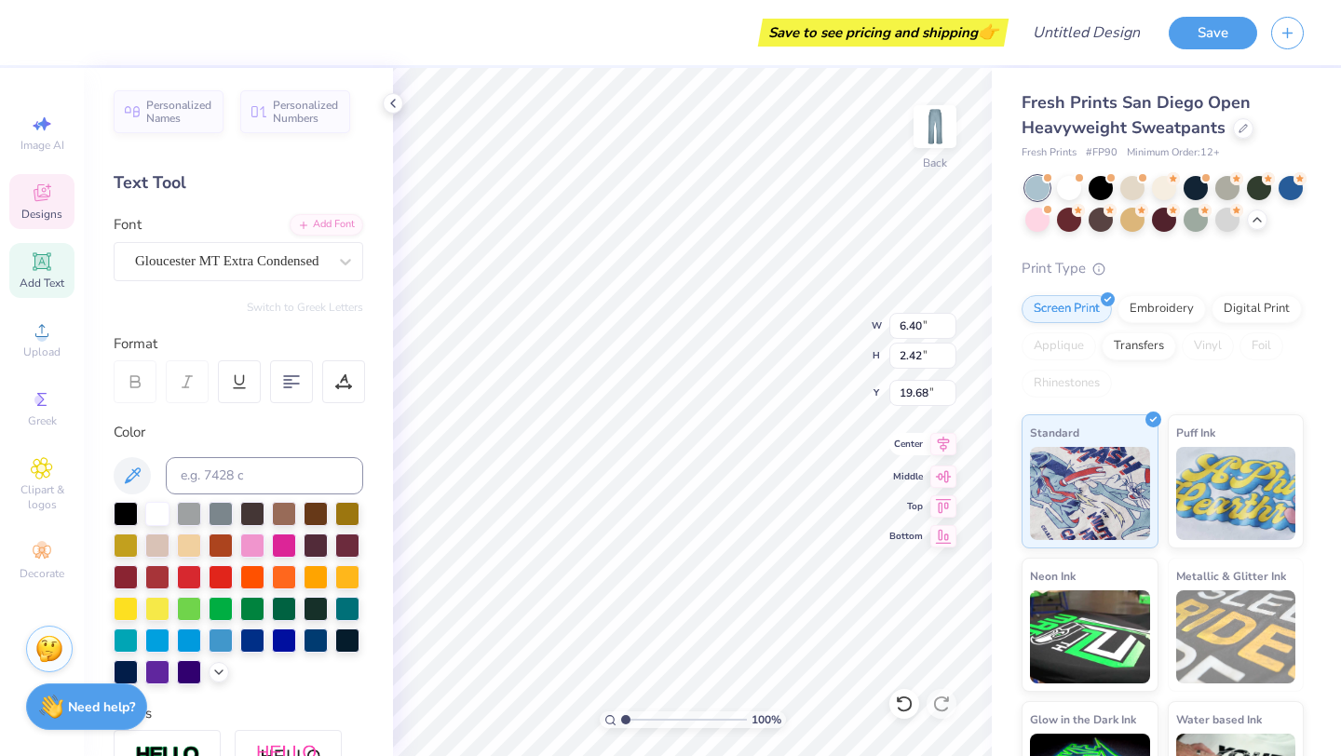
drag, startPoint x: 947, startPoint y: 506, endPoint x: 946, endPoint y: 442, distance: 63.3
click at [947, 506] on icon at bounding box center [944, 506] width 16 height 14
click at [946, 442] on icon at bounding box center [944, 445] width 12 height 16
type input "10.83"
type input "1.23"
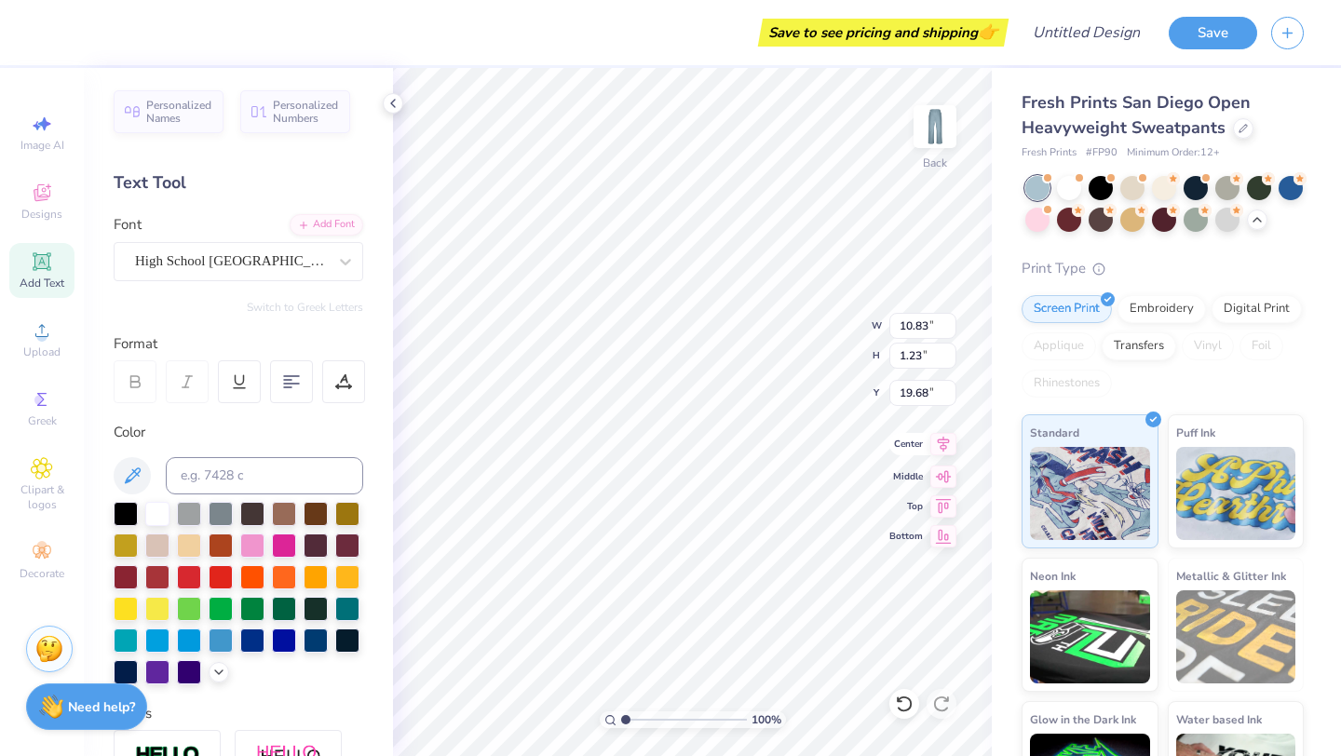
type input "26.39"
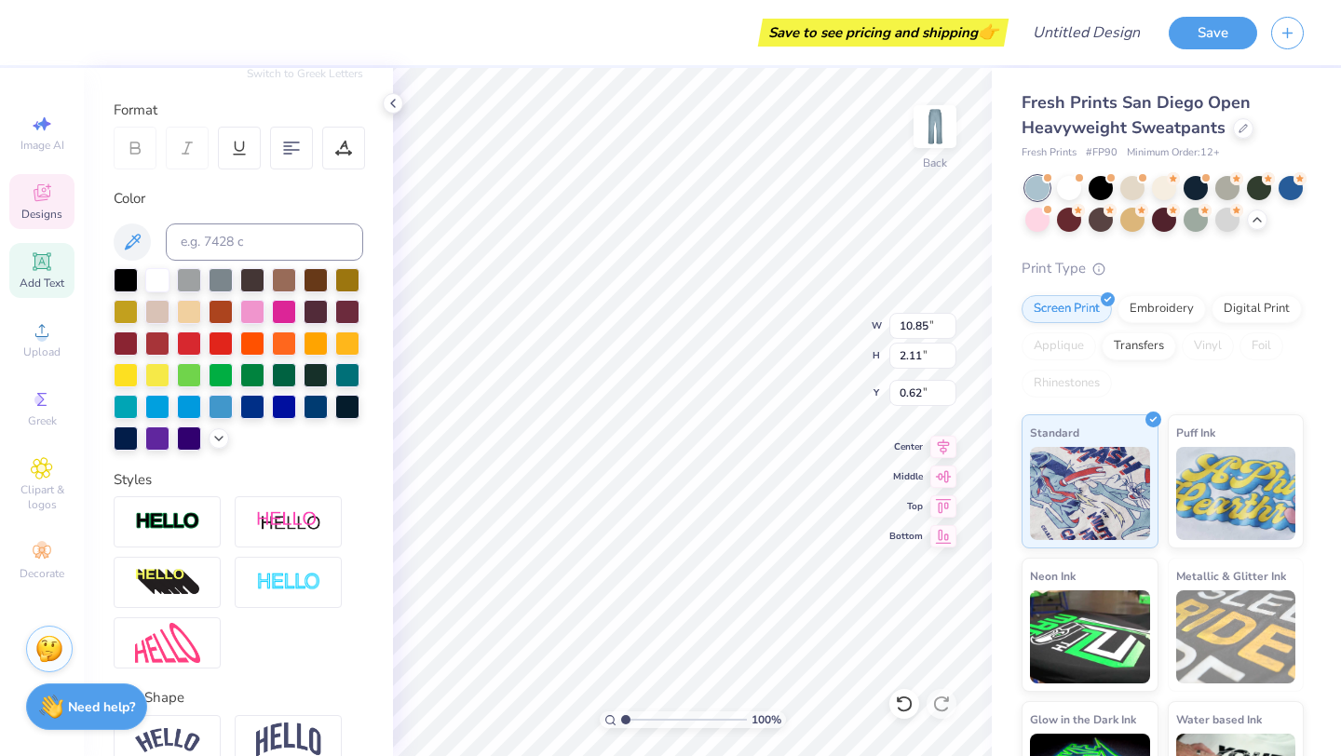
scroll to position [326, 0]
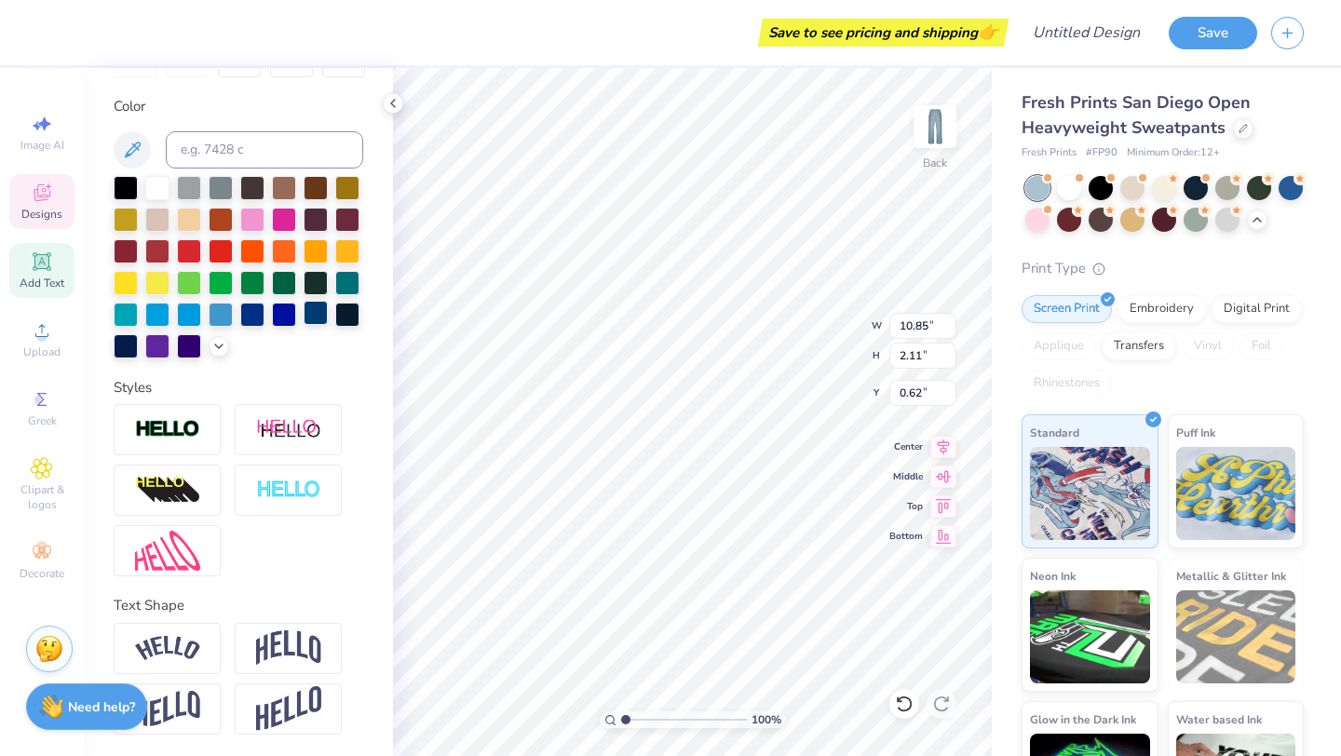
click at [313, 313] on div at bounding box center [316, 313] width 24 height 24
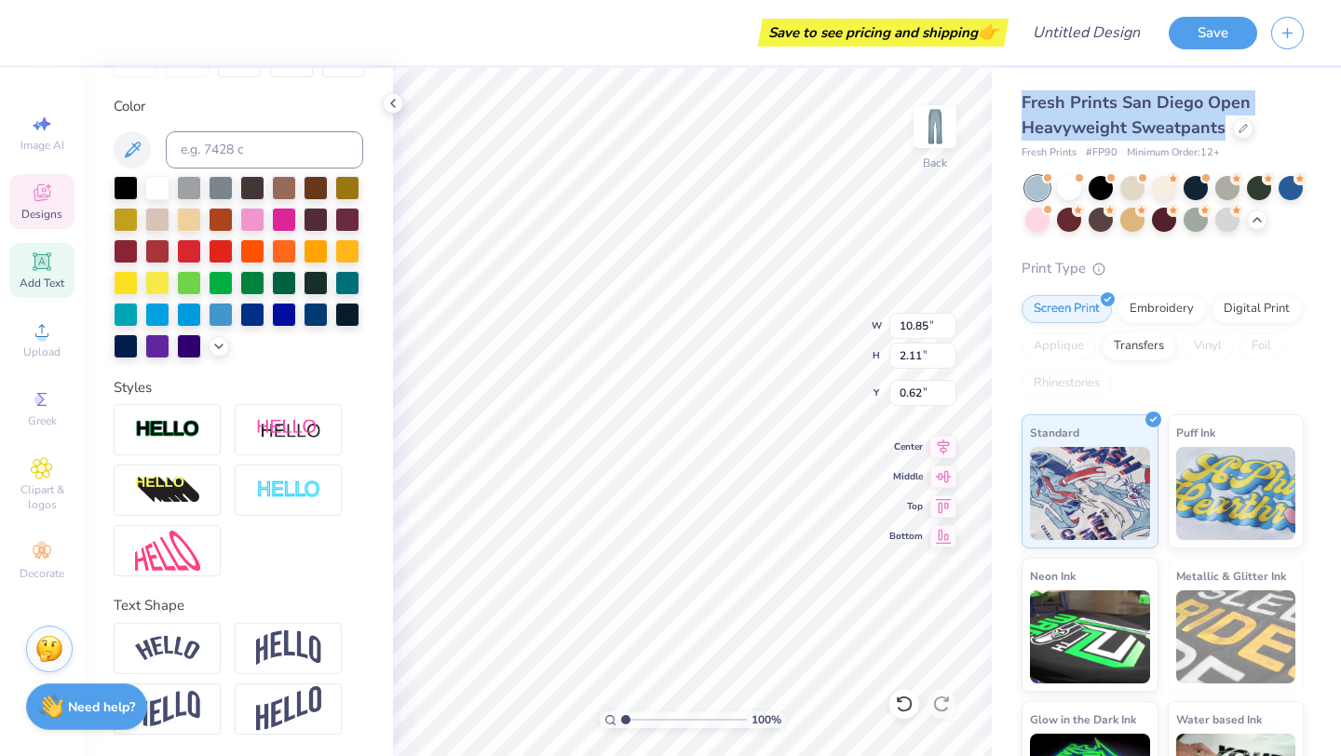
drag, startPoint x: 1010, startPoint y: 94, endPoint x: 1219, endPoint y: 134, distance: 212.4
click at [1219, 134] on div "Fresh Prints San Diego Open Heavyweight Sweatpants Fresh Prints # FP90 Minimum …" at bounding box center [1166, 451] width 349 height 767
click at [890, 334] on div "100 % Back W 10.85 10.85 " H 2.11 2.11 " Y 0.62 0.62 " Center Middle Top Bottom" at bounding box center [692, 412] width 599 height 688
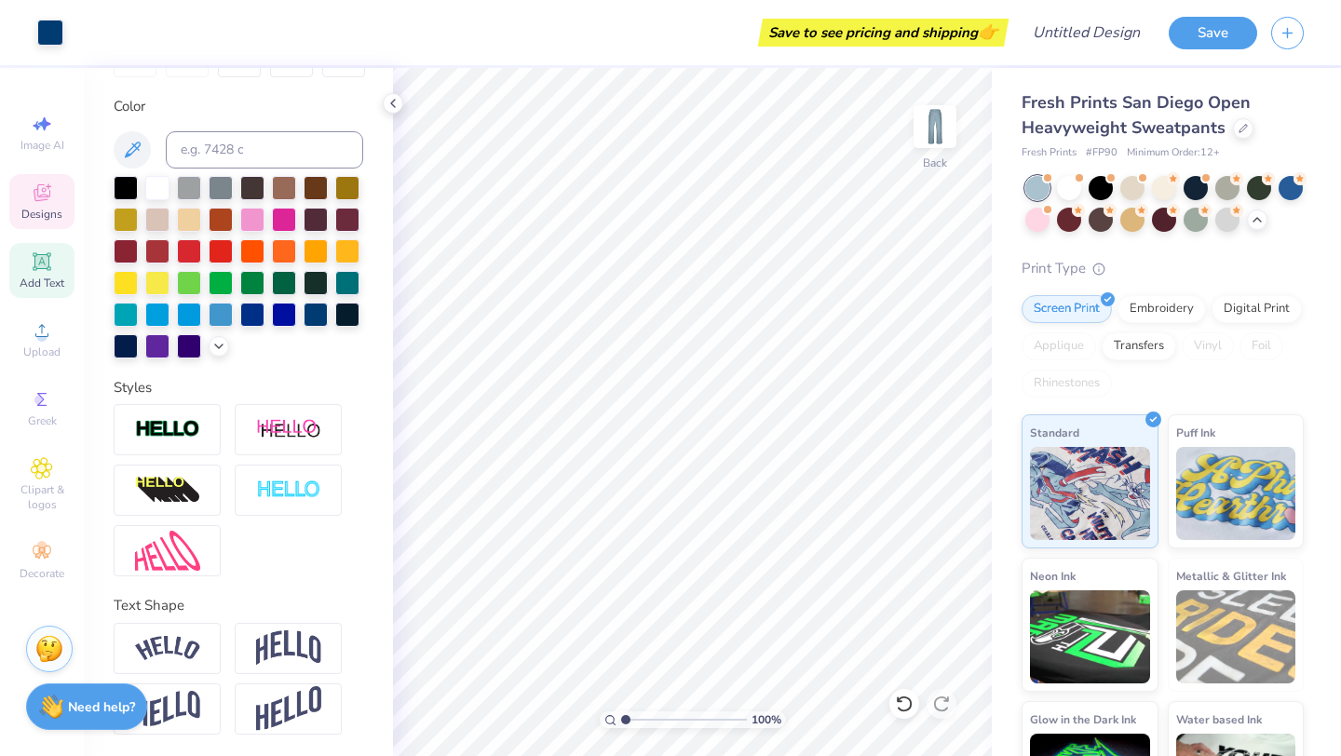
click at [58, 197] on div "Designs" at bounding box center [41, 201] width 65 height 55
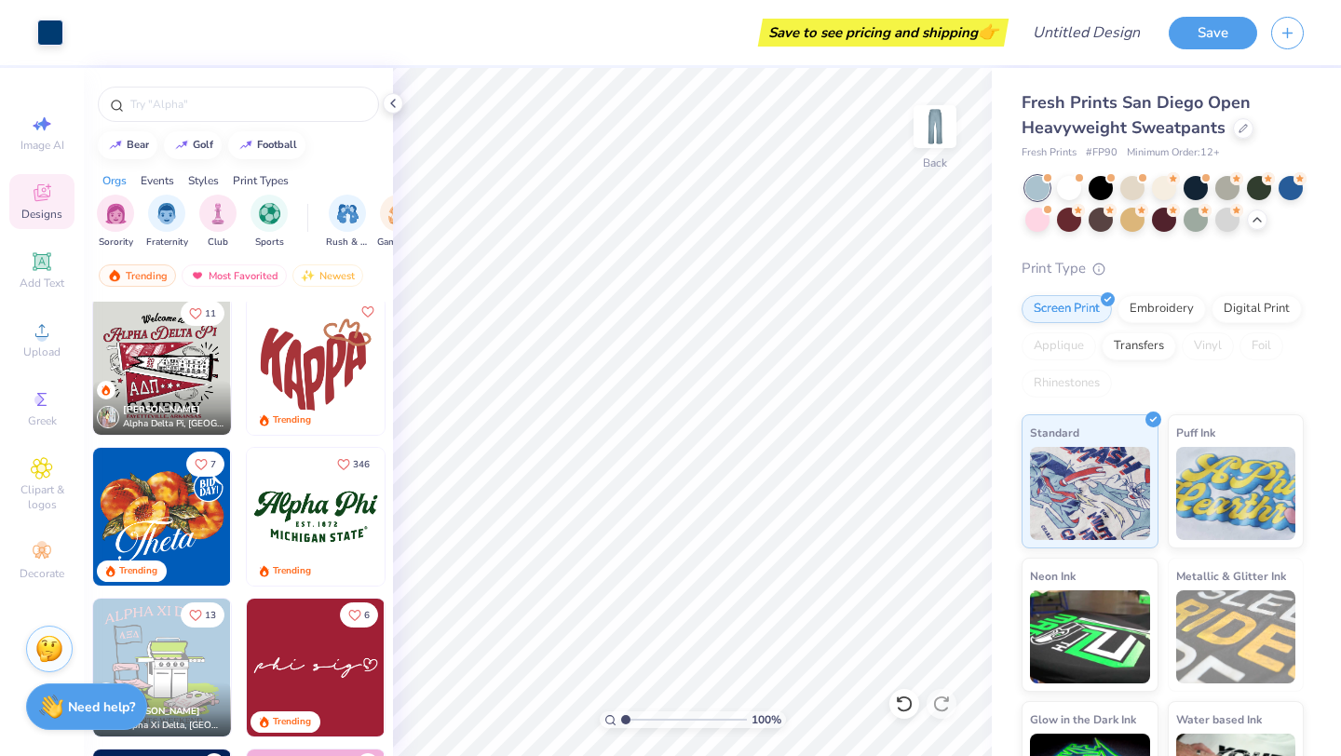
scroll to position [1061, 0]
click at [324, 379] on img at bounding box center [316, 367] width 138 height 138
type input "10.34"
type input "8.37"
type input "23.26"
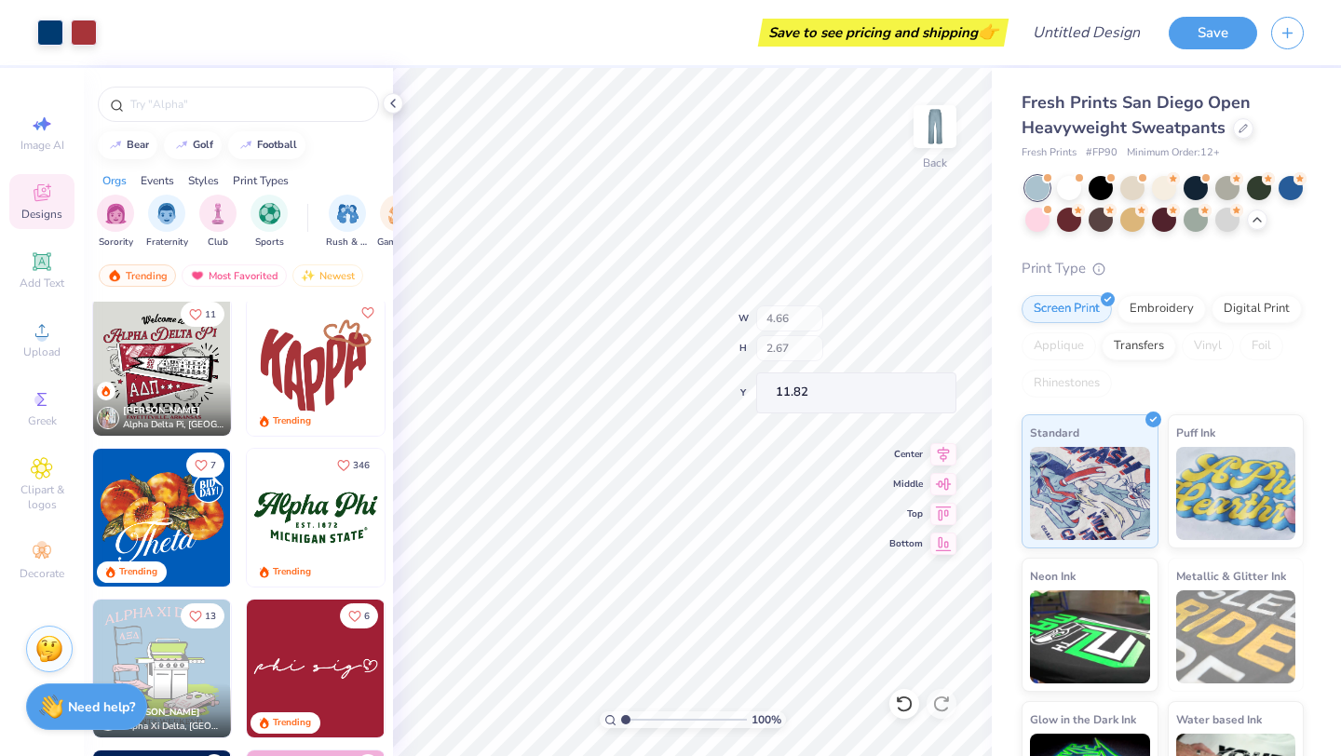
type input "11.82"
type input "23.28"
type input "23.32"
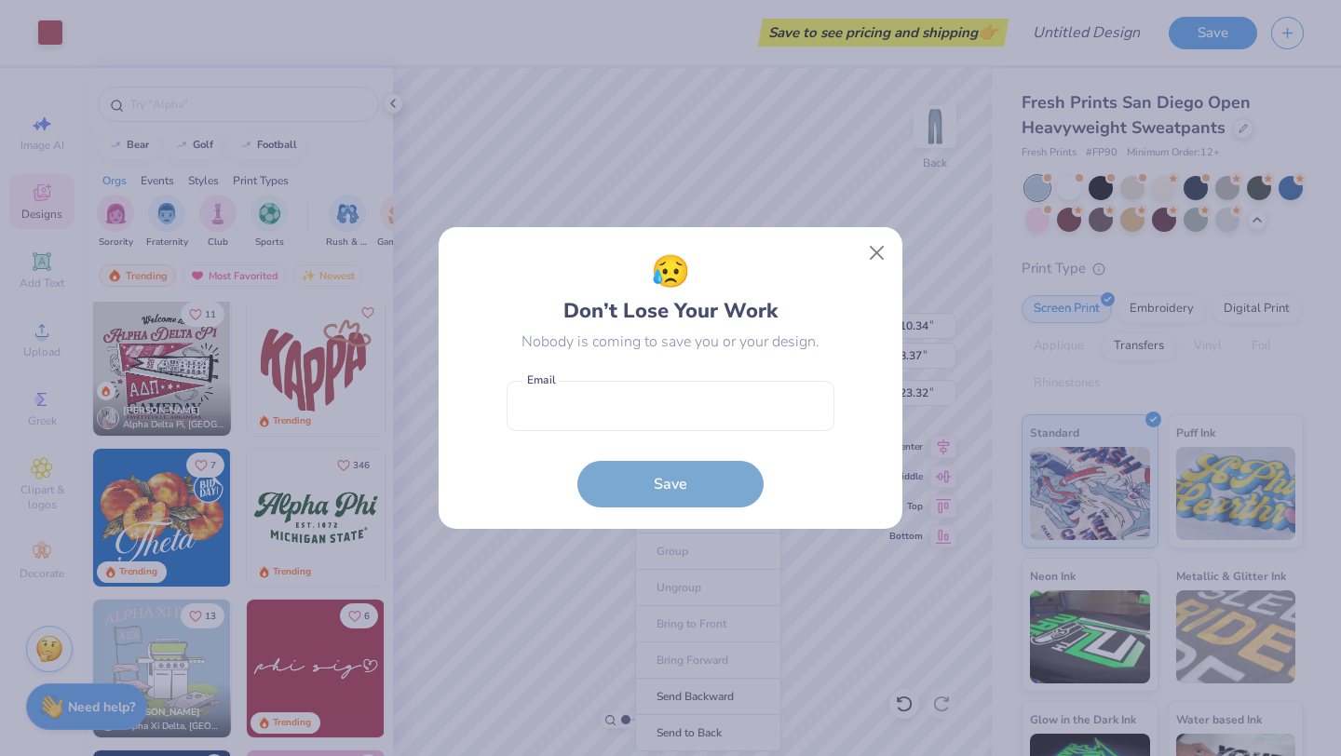
click at [652, 481] on div "😥 Don’t Lose Your Work Nobody is coming to save you or your design. Email is a …" at bounding box center [671, 378] width 464 height 302
click at [886, 254] on button "Close" at bounding box center [877, 253] width 35 height 35
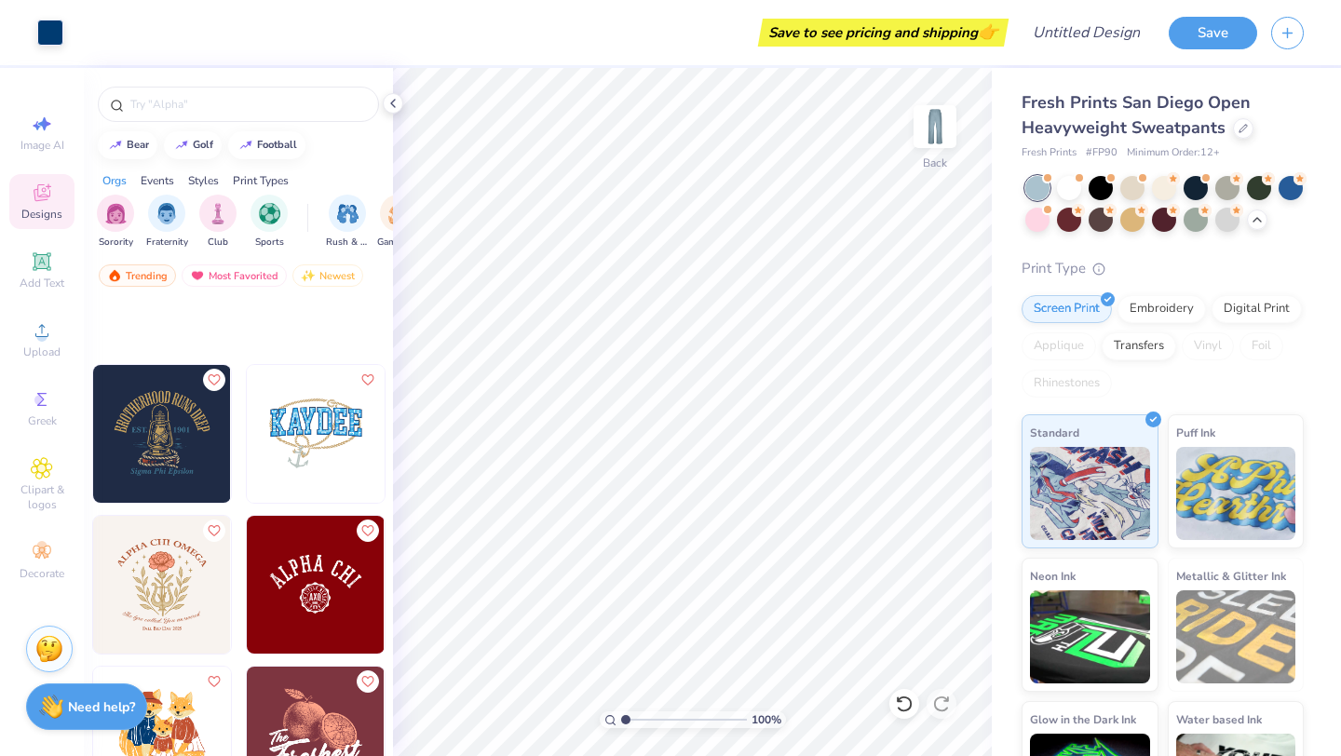
scroll to position [15872, 0]
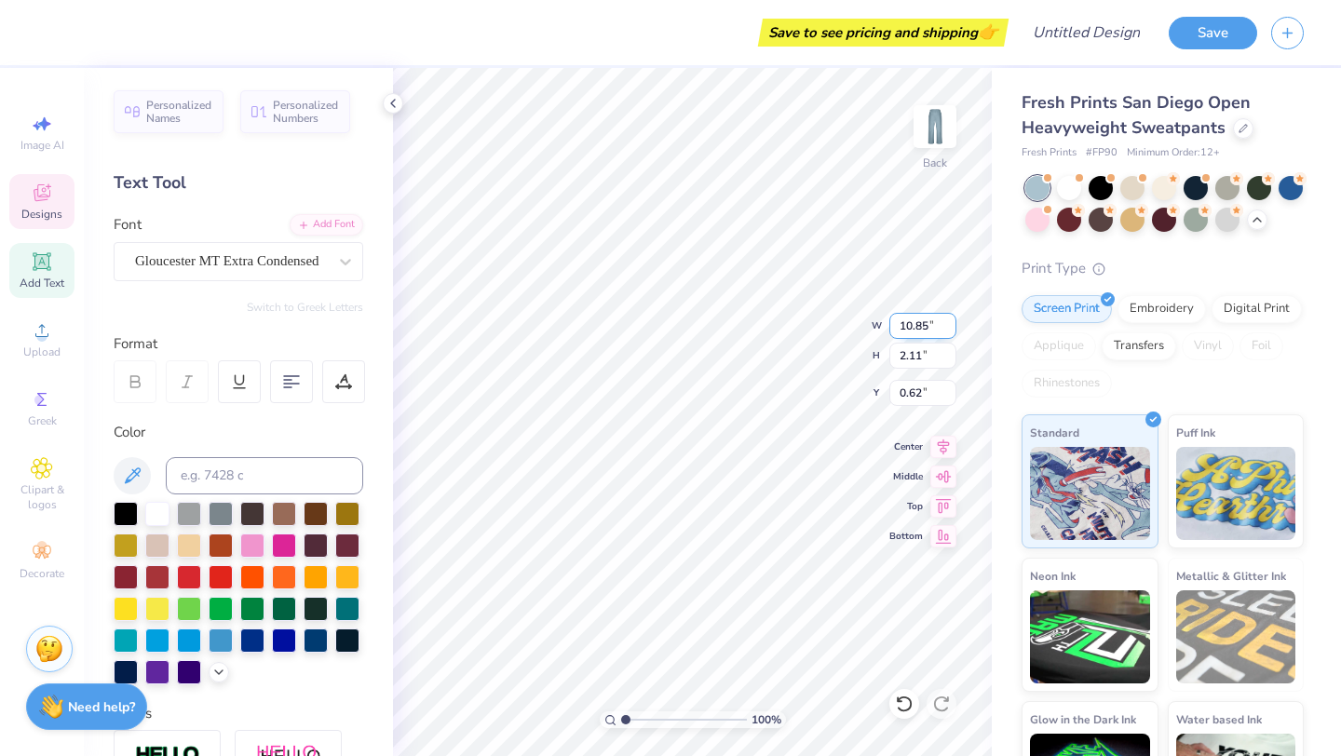
click at [899, 332] on input "10.85" at bounding box center [922, 326] width 67 height 26
click at [62, 32] on div at bounding box center [50, 31] width 26 height 26
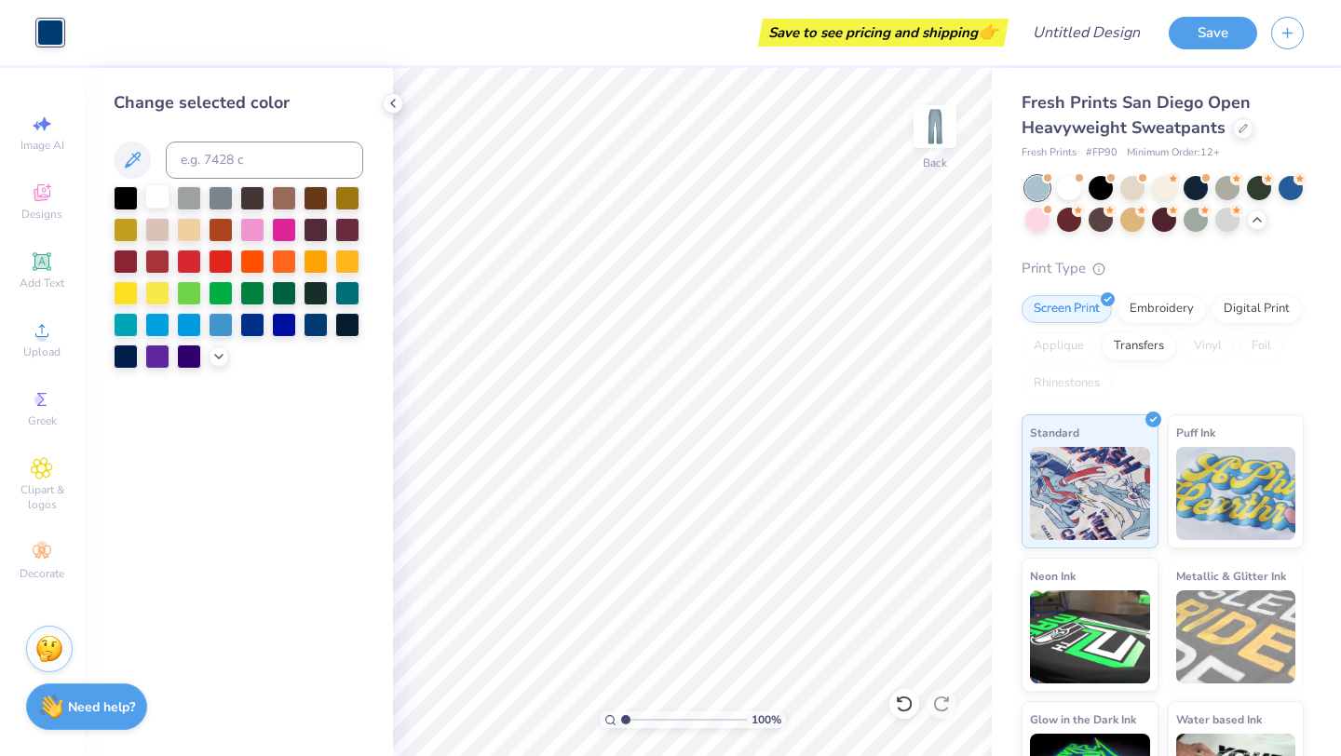
click at [153, 190] on div at bounding box center [157, 196] width 24 height 24
click at [308, 324] on div at bounding box center [316, 323] width 24 height 24
click at [248, 329] on div at bounding box center [252, 323] width 24 height 24
click at [278, 323] on div at bounding box center [284, 323] width 24 height 24
click at [277, 292] on div at bounding box center [284, 291] width 24 height 24
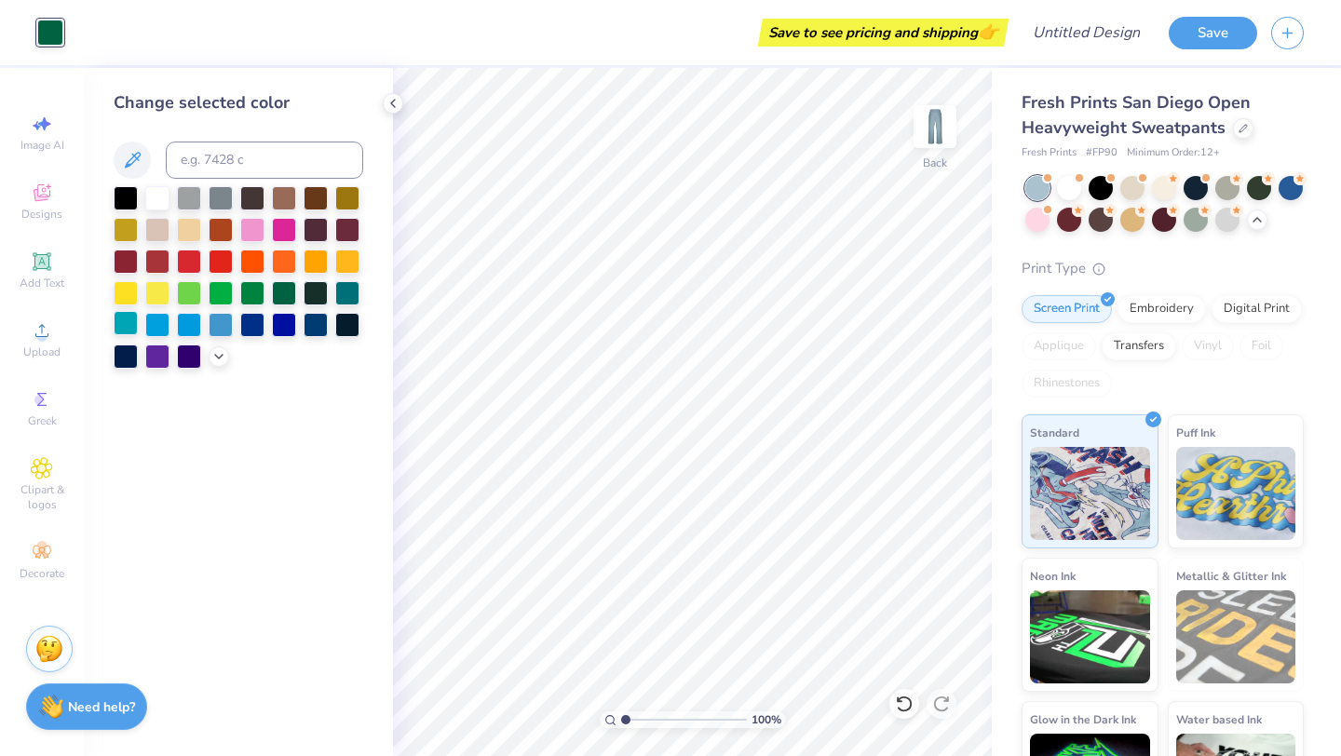
click at [124, 321] on div at bounding box center [126, 323] width 24 height 24
click at [150, 196] on div at bounding box center [157, 196] width 24 height 24
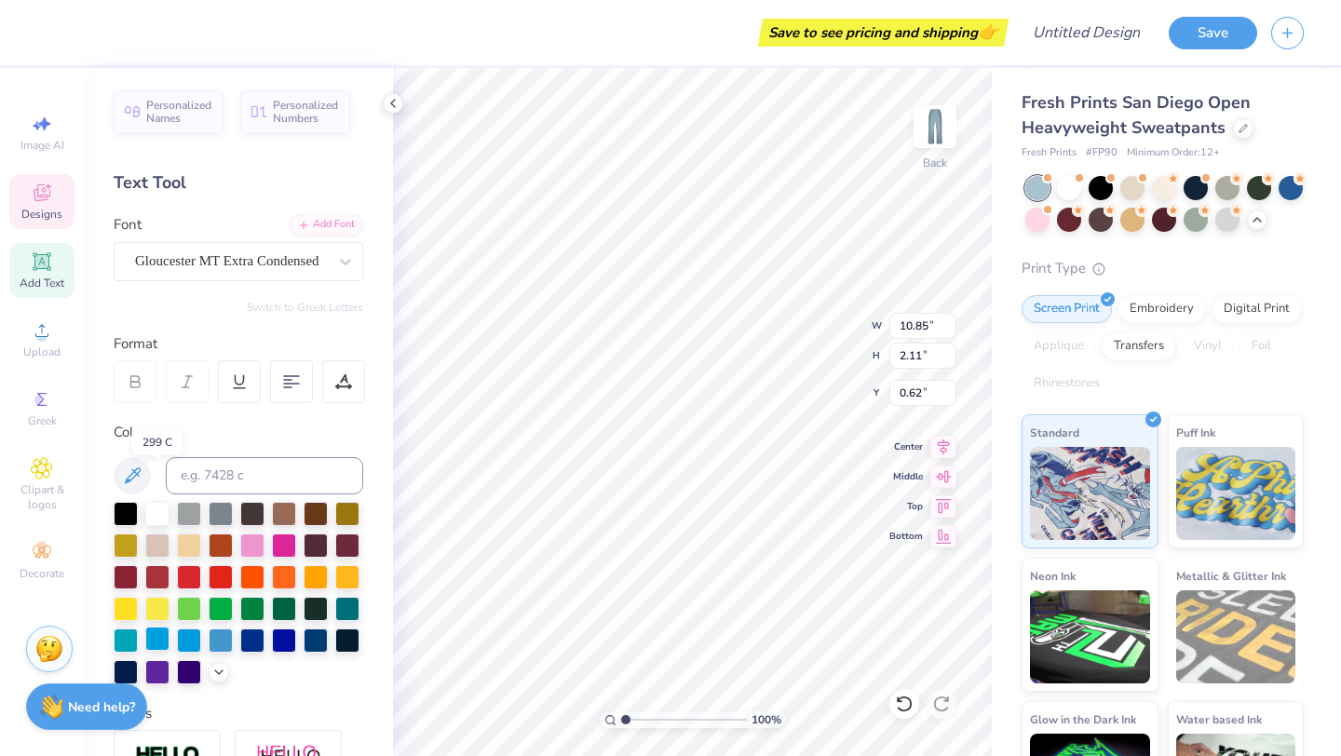
scroll to position [326, 0]
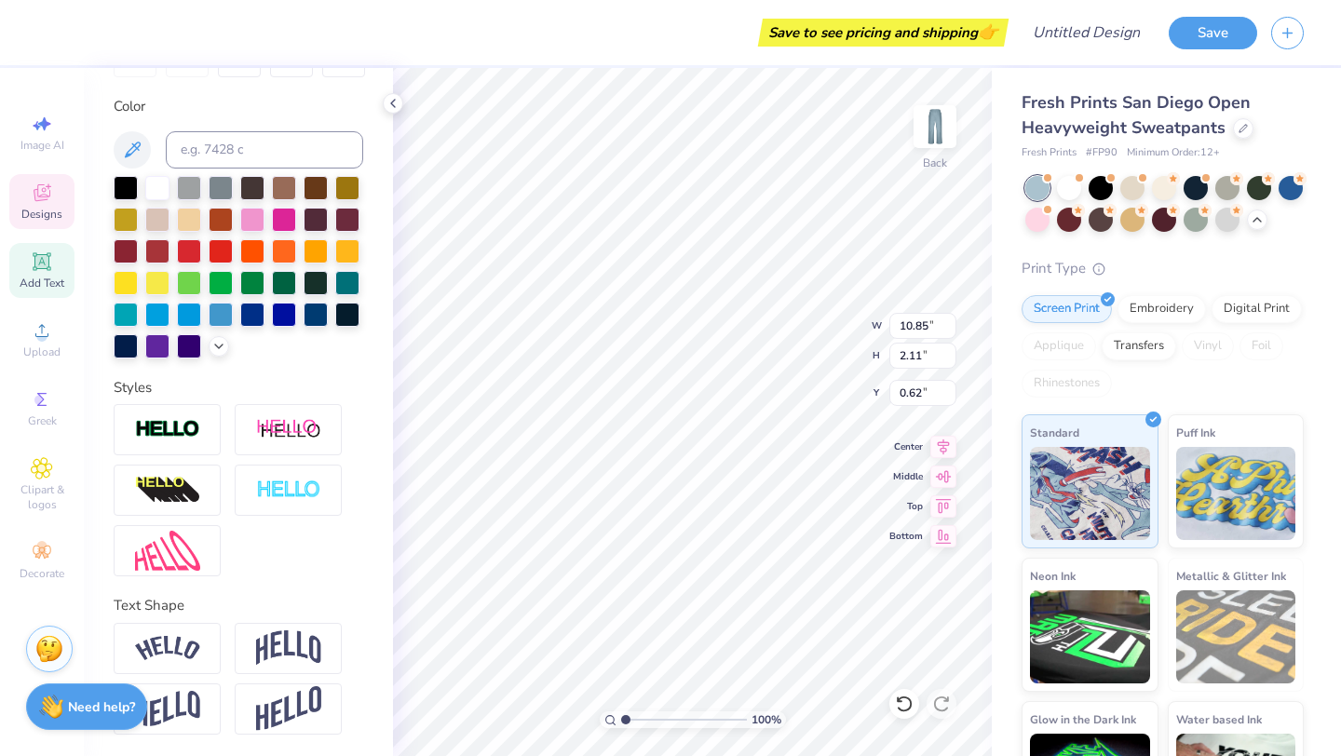
click at [188, 431] on img at bounding box center [167, 429] width 65 height 21
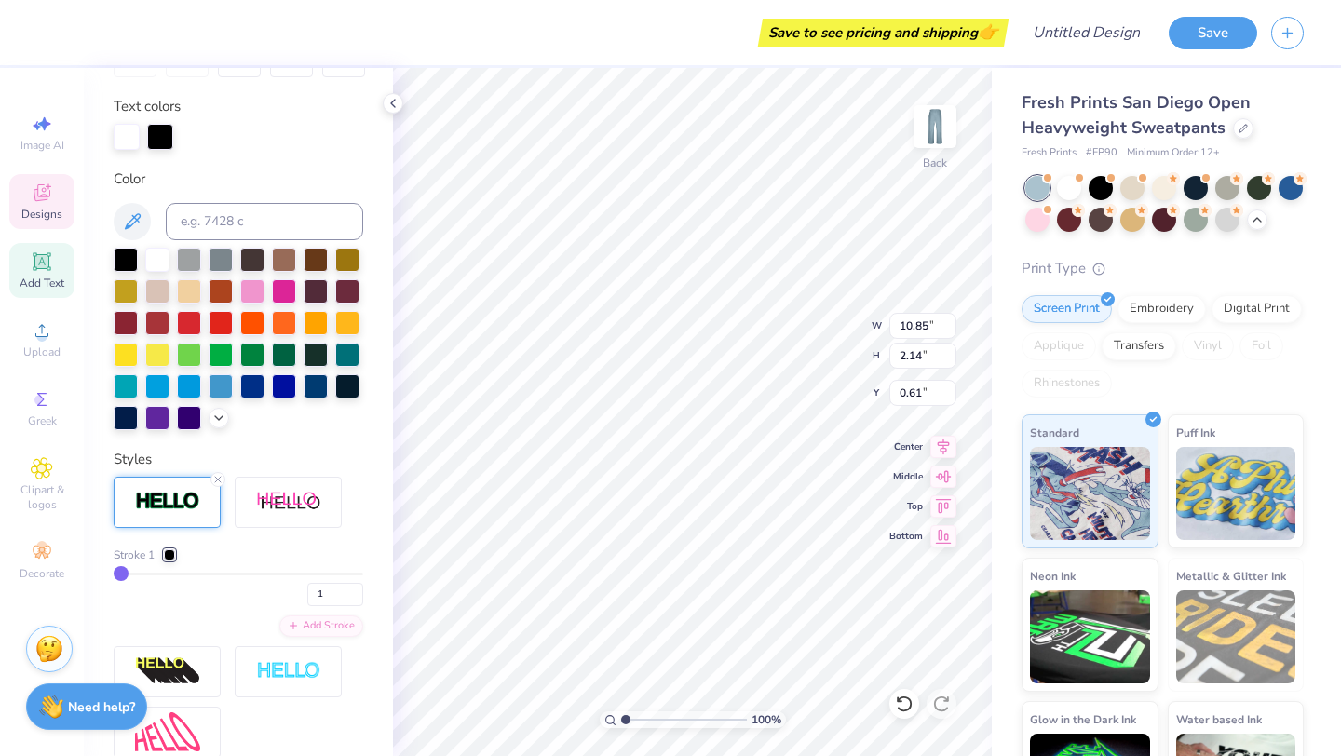
type input "2.14"
type input "0.61"
click at [283, 388] on div at bounding box center [284, 385] width 24 height 24
click at [160, 128] on div at bounding box center [160, 135] width 26 height 26
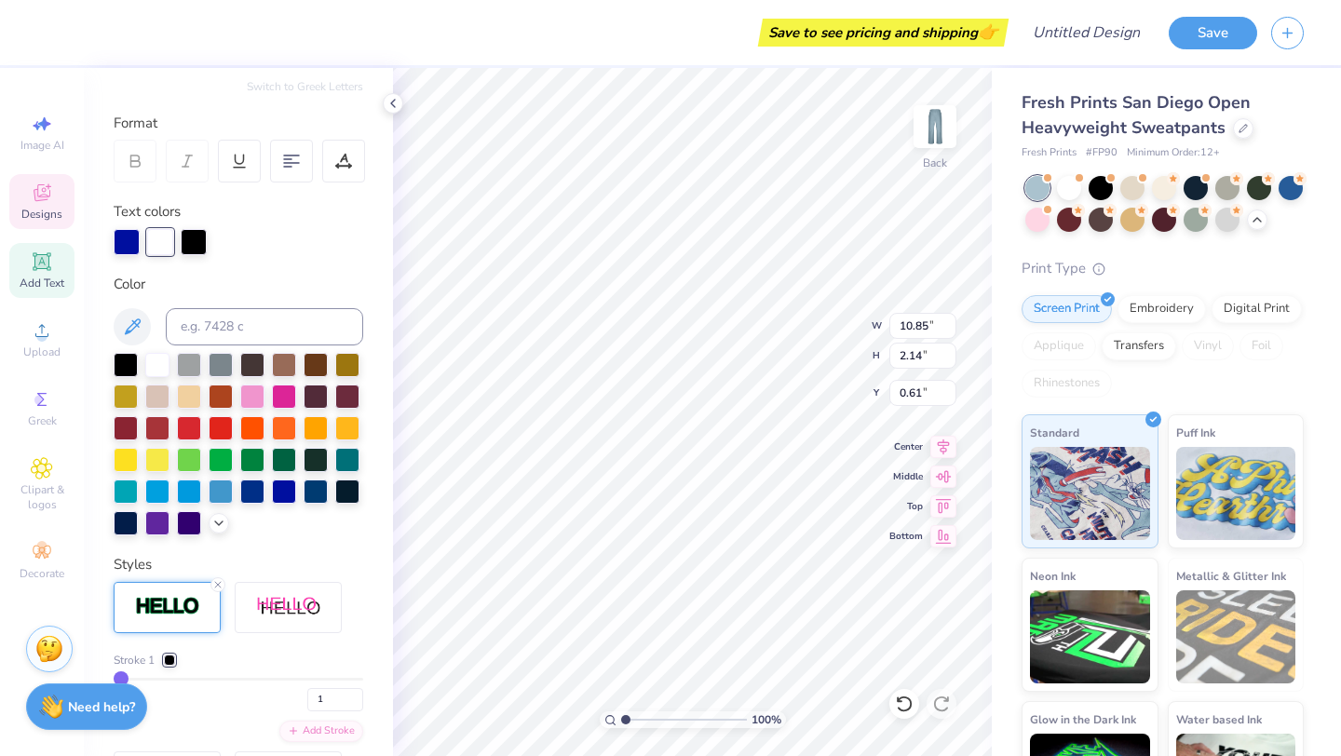
scroll to position [0, 0]
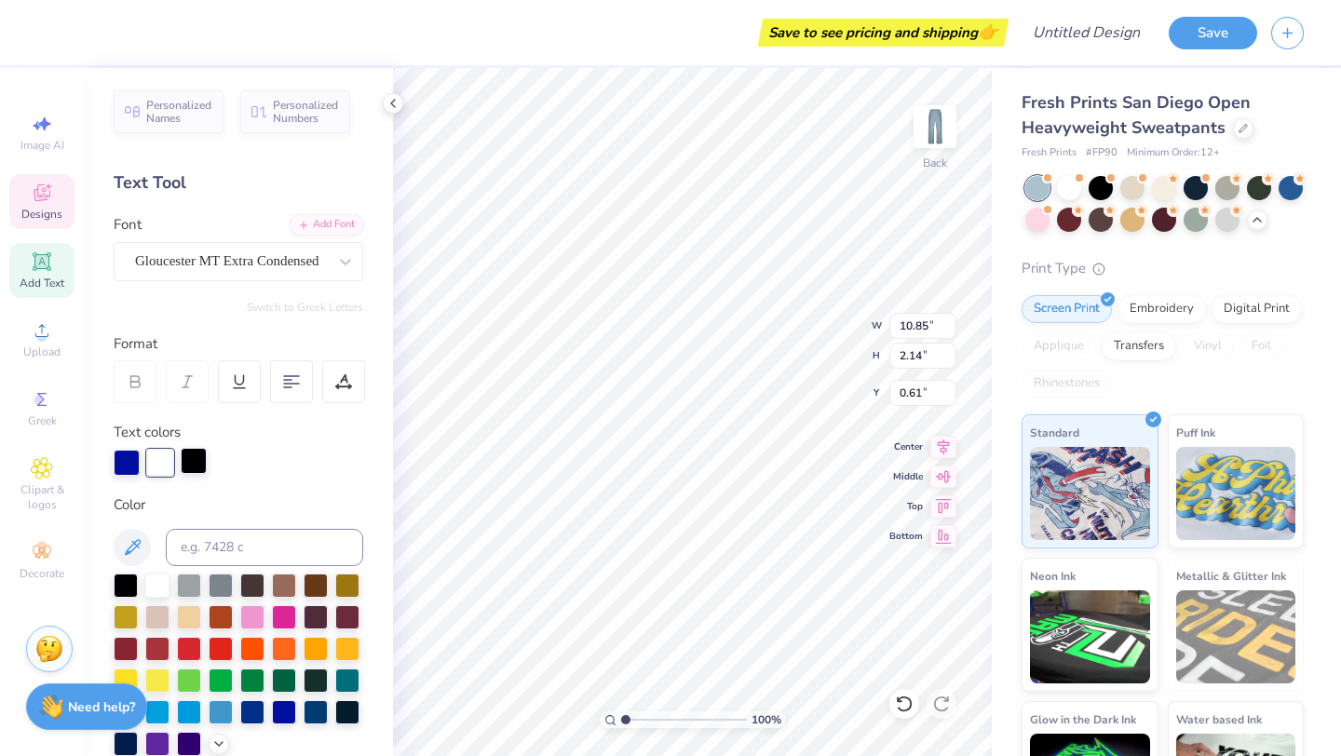
click at [197, 468] on div at bounding box center [194, 461] width 26 height 26
click at [247, 644] on div at bounding box center [252, 647] width 24 height 24
click at [159, 460] on div at bounding box center [160, 461] width 26 height 26
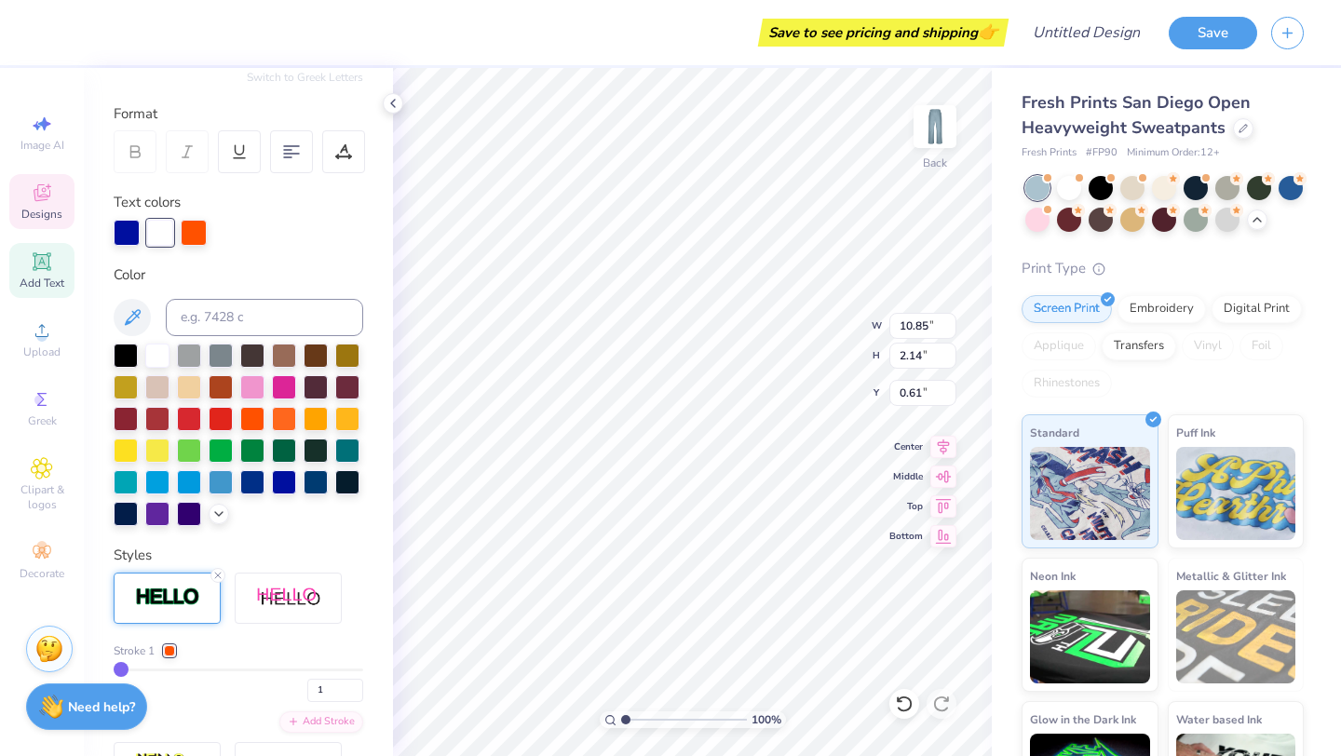
scroll to position [508, 0]
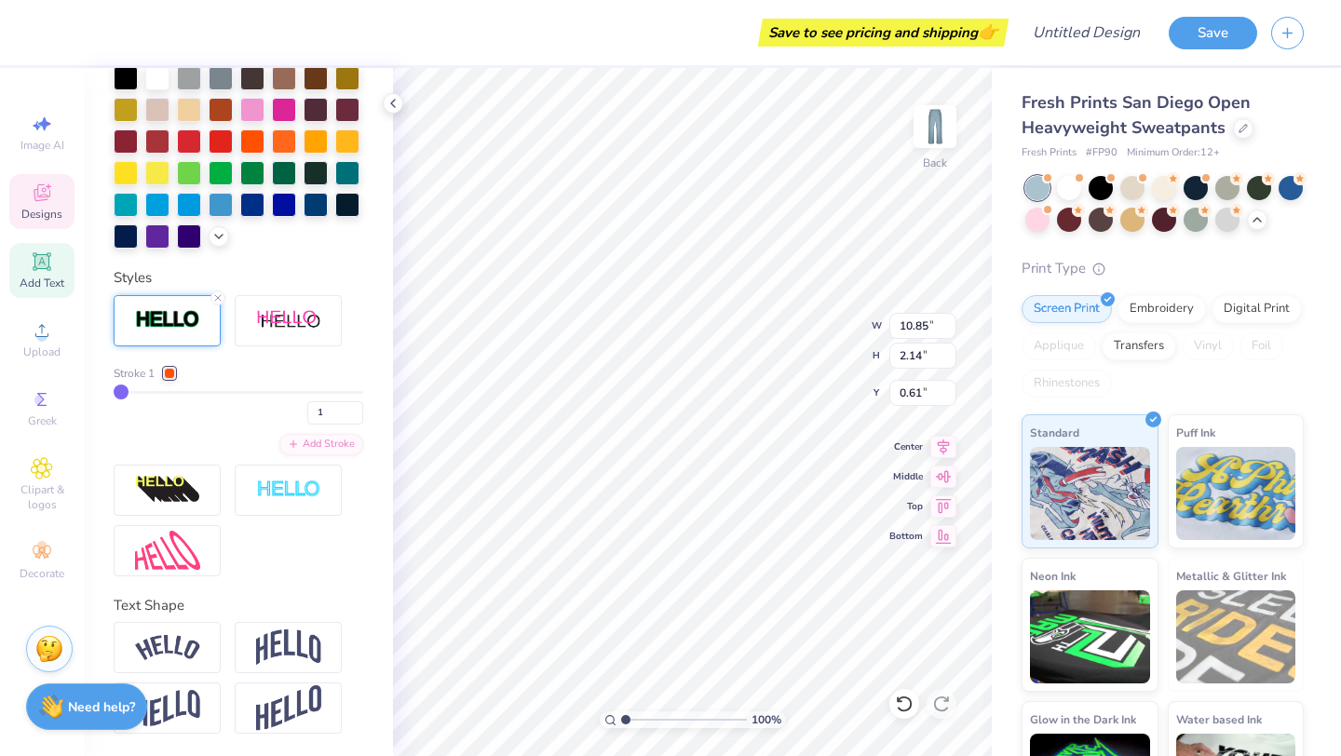
click at [175, 373] on div at bounding box center [169, 373] width 11 height 11
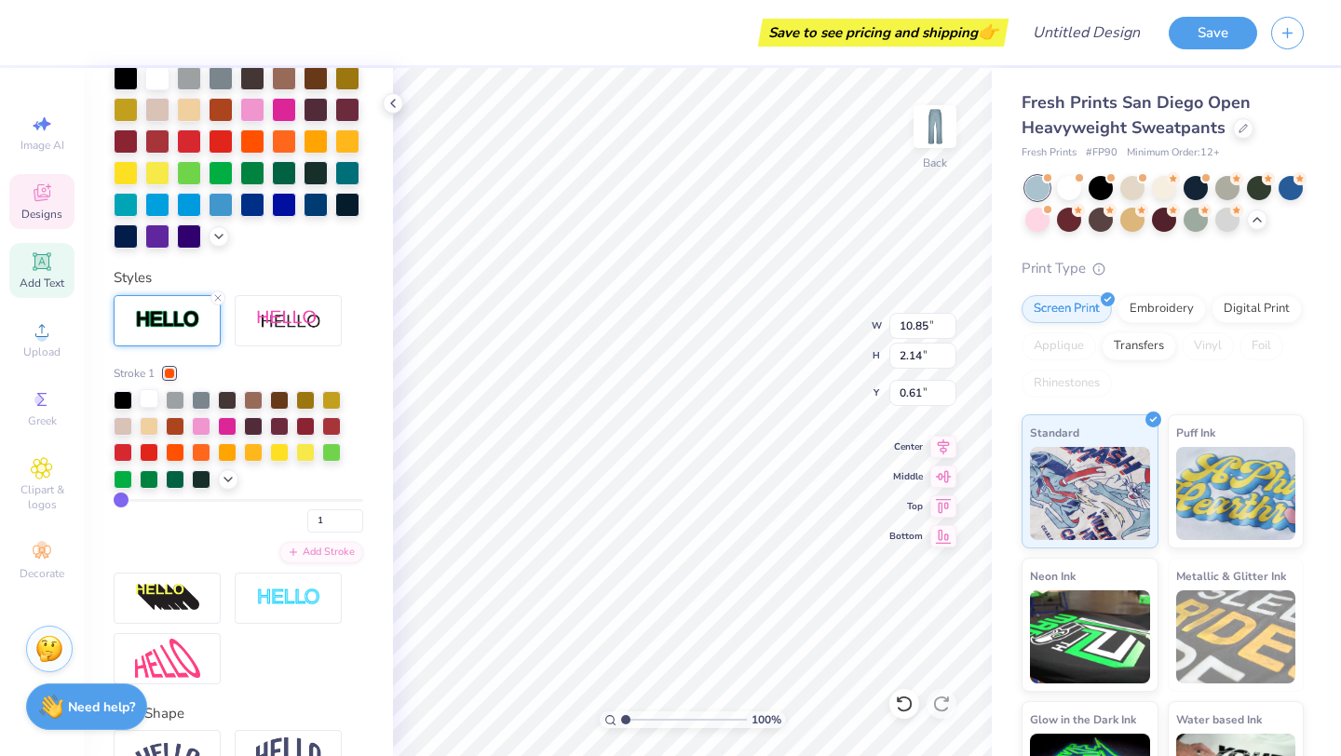
click at [151, 396] on div at bounding box center [149, 398] width 19 height 19
click at [169, 372] on div at bounding box center [169, 373] width 11 height 11
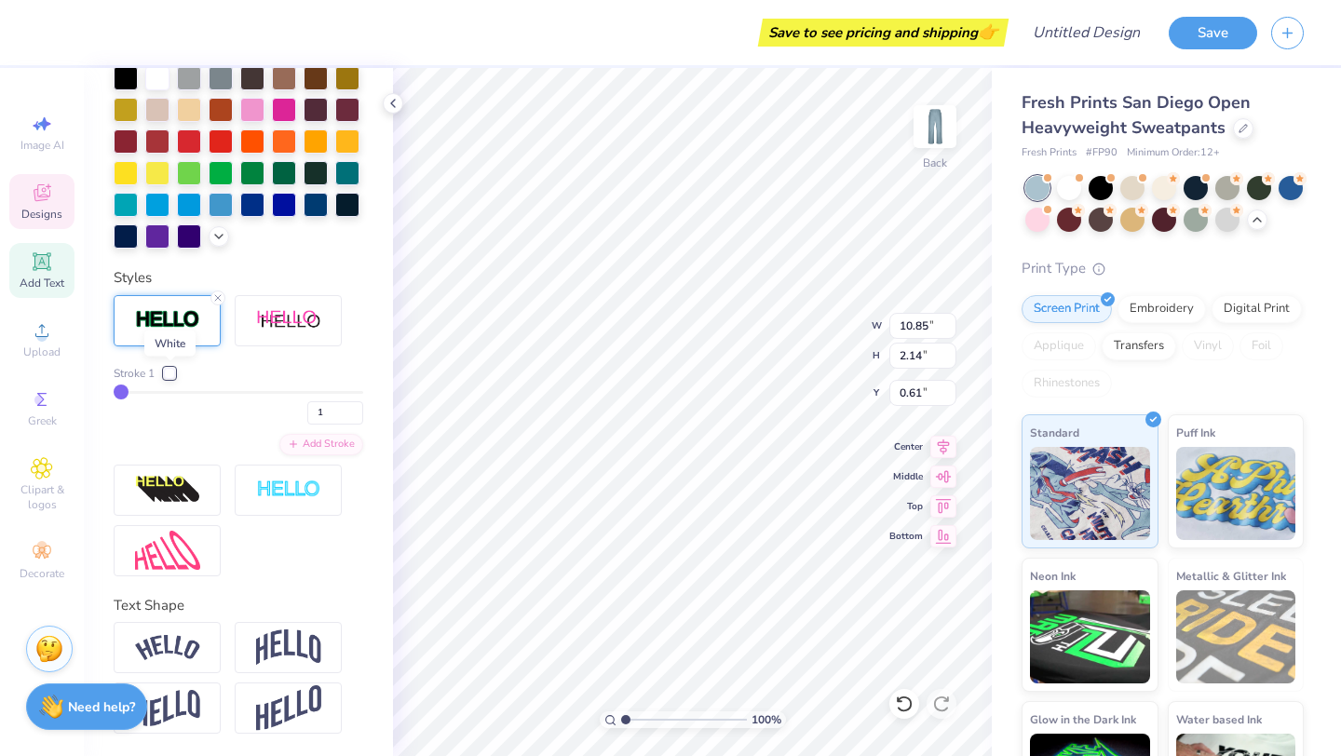
click at [169, 372] on div at bounding box center [169, 373] width 11 height 11
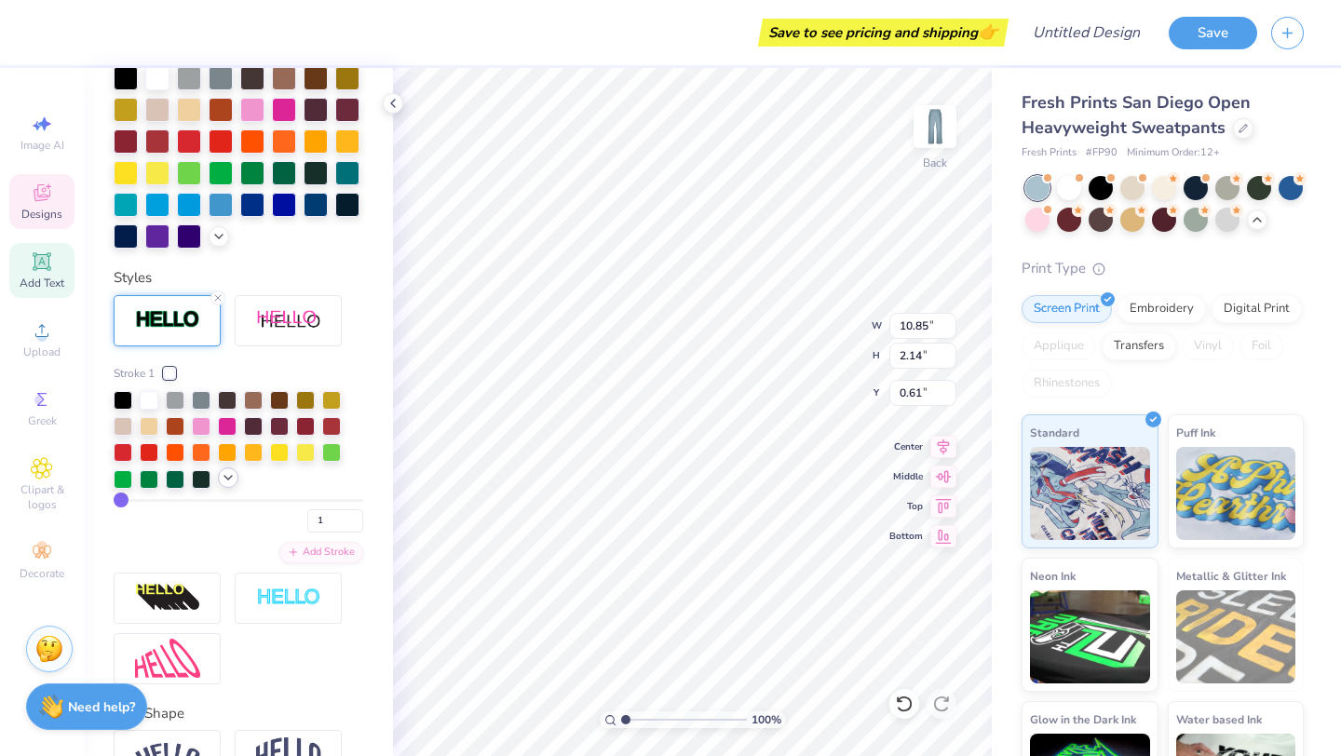
click at [223, 480] on icon at bounding box center [228, 477] width 15 height 15
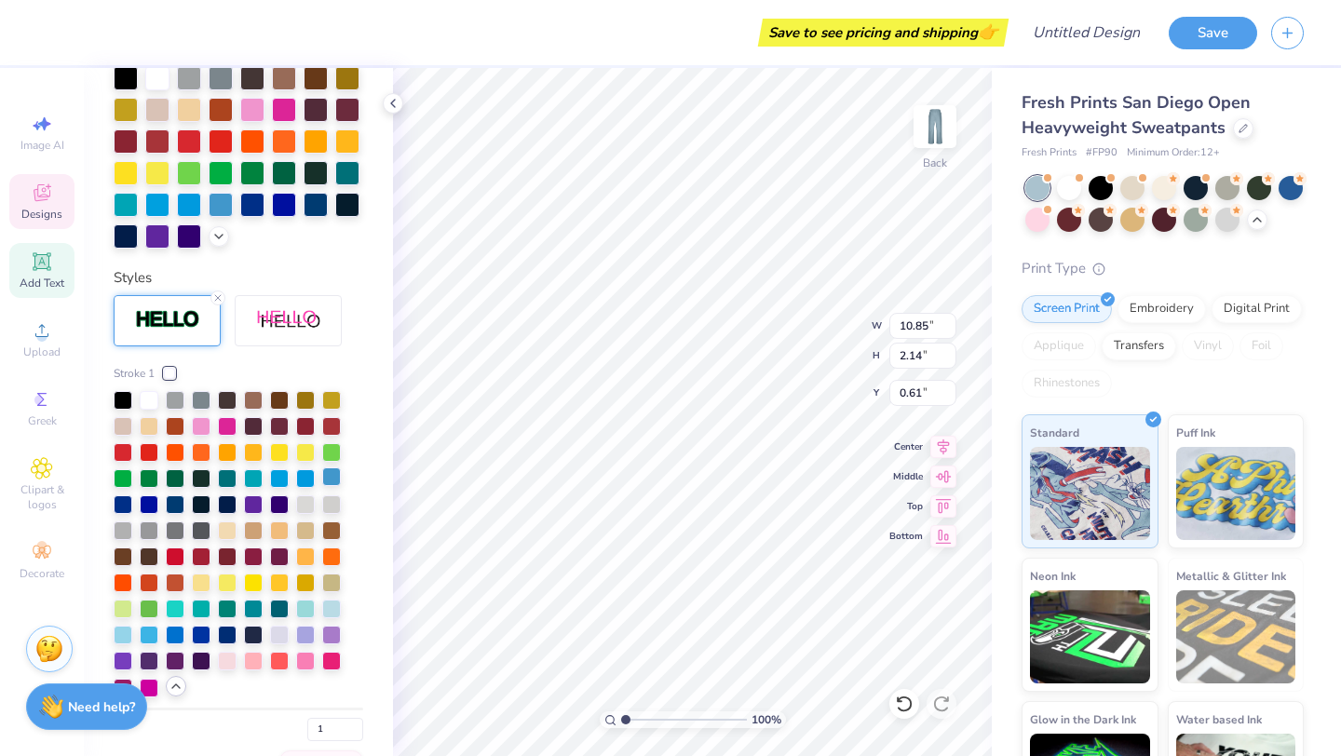
click at [333, 471] on div at bounding box center [331, 477] width 19 height 19
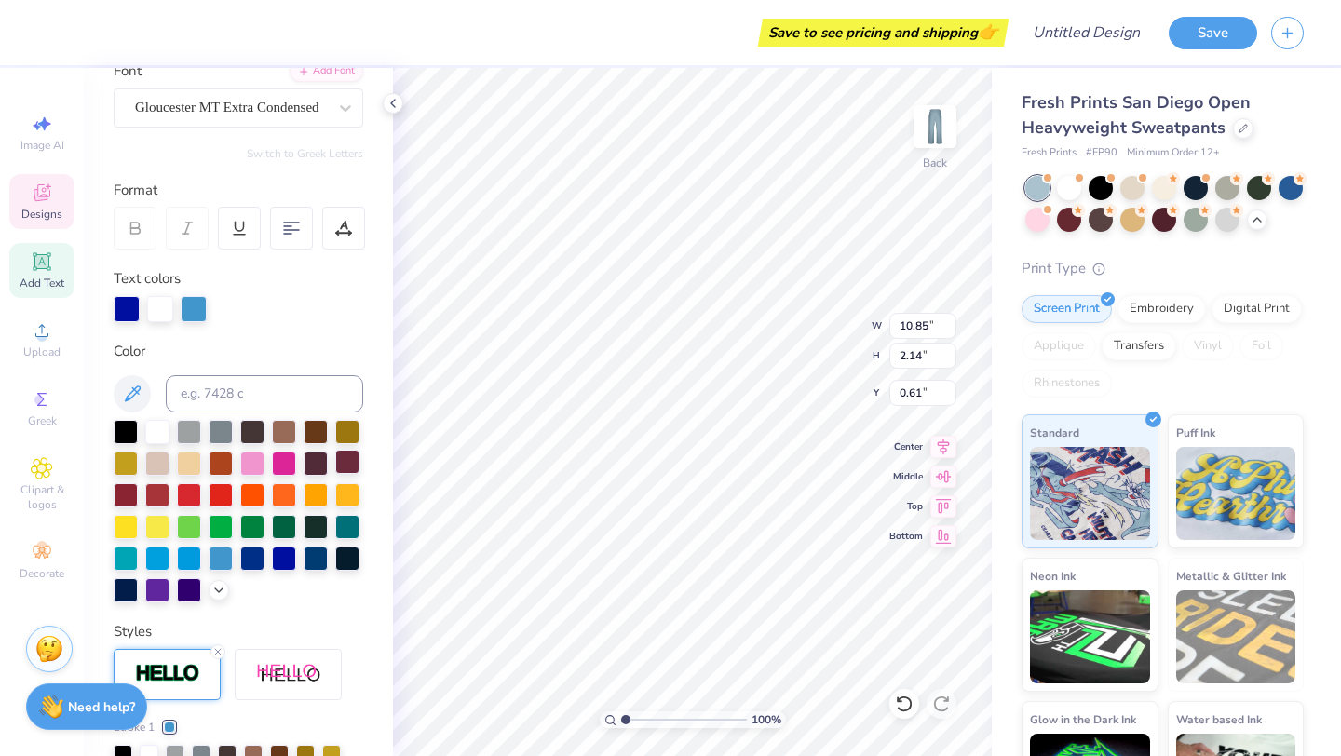
scroll to position [0, 0]
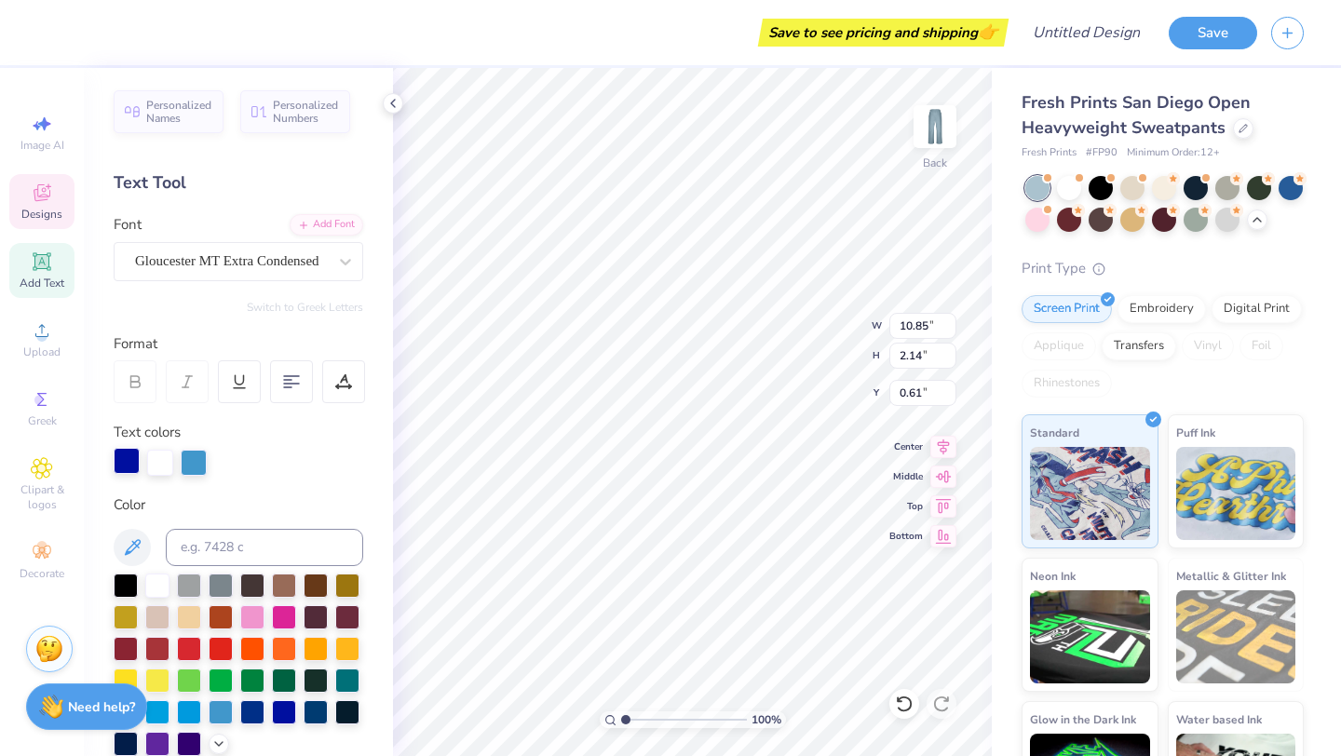
click at [124, 455] on div at bounding box center [127, 461] width 26 height 26
click at [166, 462] on div at bounding box center [160, 461] width 26 height 26
click at [162, 588] on div at bounding box center [157, 584] width 24 height 24
